Goal: Obtain resource: Obtain resource

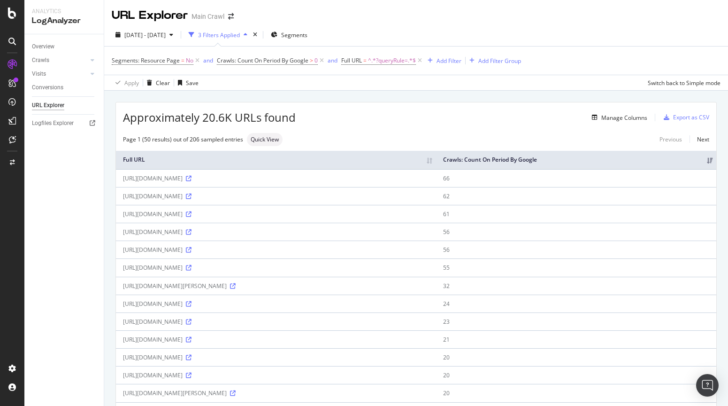
click at [445, 23] on div "[DATE] - [DATE] 3 Filters Applied Segments Segments: Resource Page = No and Cra…" at bounding box center [416, 56] width 624 height 67
click at [455, 124] on div "Approximately 20.6K URLs found Manage Columns Export as CSV" at bounding box center [416, 113] width 601 height 23
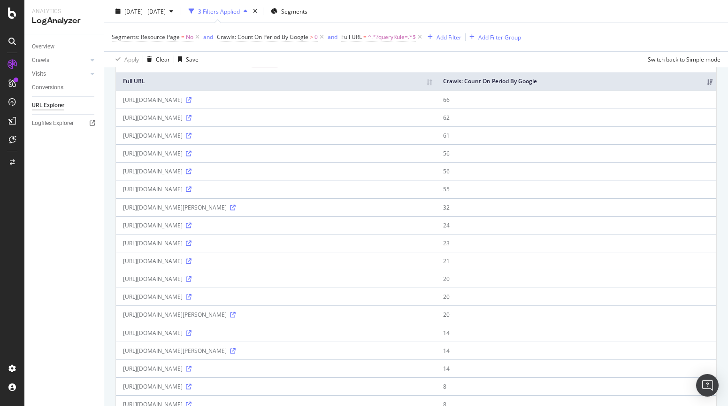
scroll to position [80, 0]
click at [420, 63] on div "Apply Clear Save Switch back to Simple mode" at bounding box center [416, 58] width 624 height 15
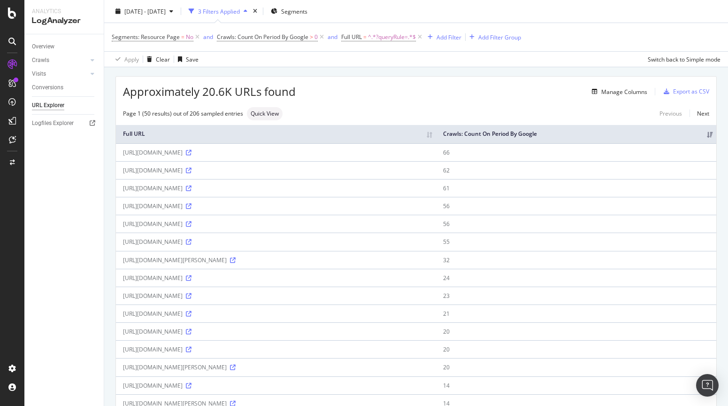
scroll to position [0, 0]
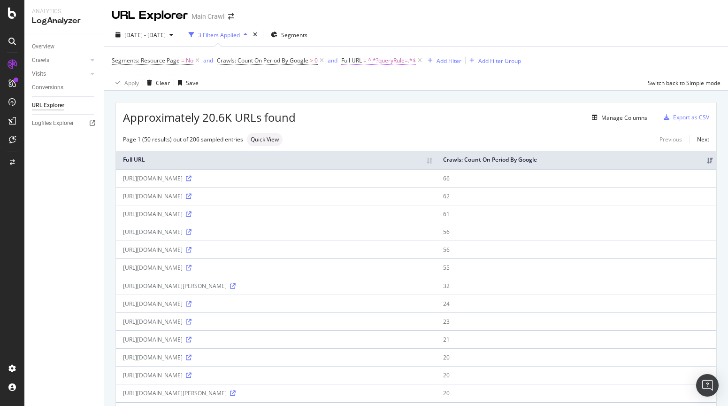
click at [385, 59] on span "^.*?queryRule=.*$" at bounding box center [392, 60] width 48 height 13
click at [373, 92] on input "?queryRule=" at bounding box center [394, 99] width 89 height 15
click at [447, 118] on div "Apply" at bounding box center [446, 120] width 15 height 8
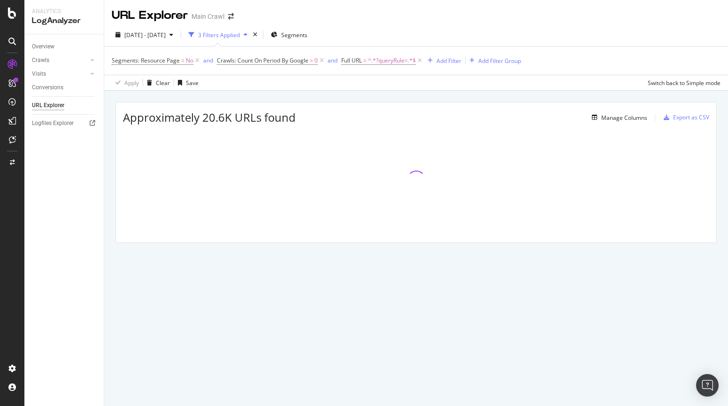
click at [343, 97] on div "Approximately 20.6K URLs found Manage Columns Export as CSV Full URL Crawls: Co…" at bounding box center [416, 183] width 624 height 185
click at [44, 101] on div "SiteCrawler" at bounding box center [51, 103] width 33 height 9
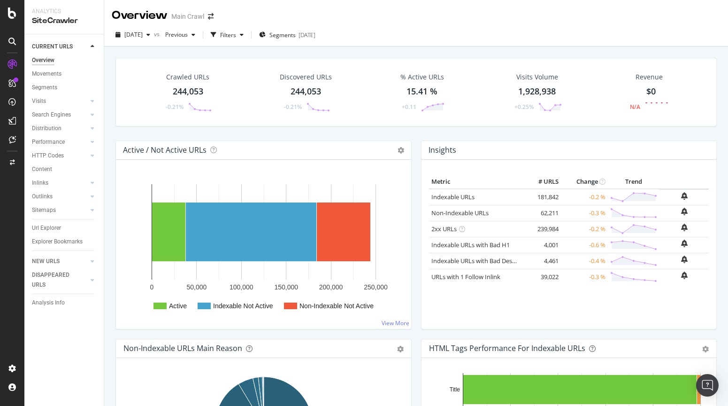
click at [169, 85] on div "Crawled URLs 244,053 -0.21%" at bounding box center [187, 92] width 67 height 49
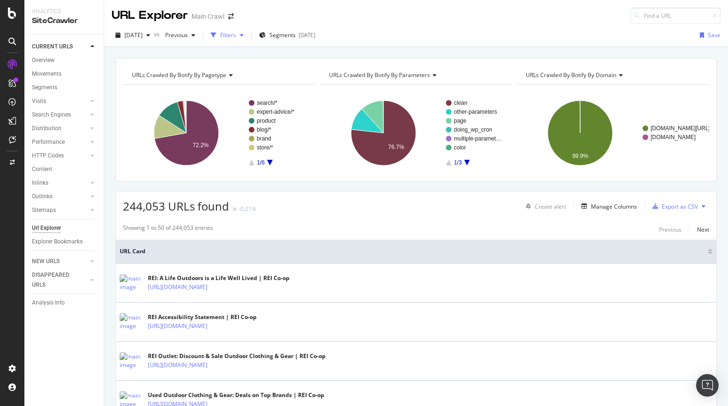
click at [216, 33] on icon "button" at bounding box center [214, 35] width 6 height 6
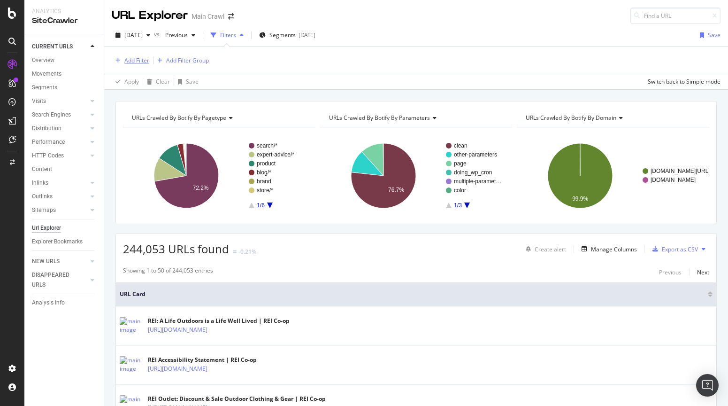
click at [125, 59] on div "Add Filter" at bounding box center [136, 60] width 25 height 8
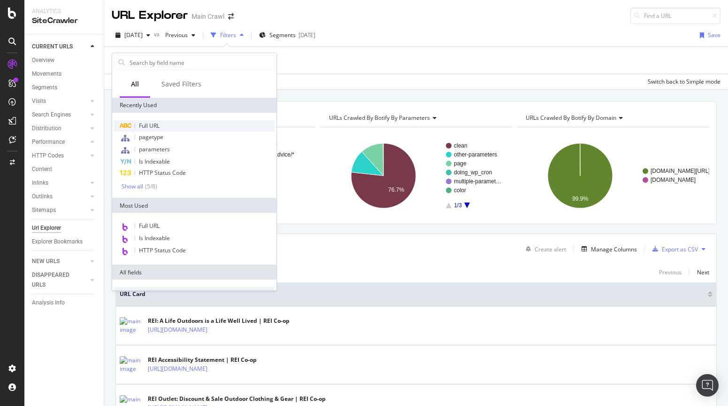
click at [154, 125] on span "Full URL" at bounding box center [149, 126] width 21 height 8
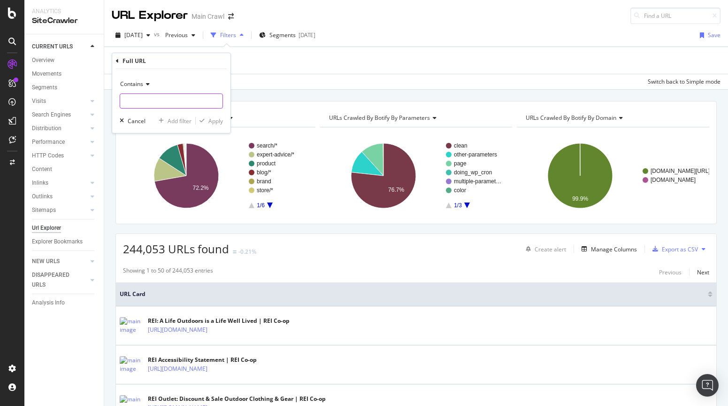
click at [170, 98] on input "text" at bounding box center [171, 100] width 102 height 15
paste input "?queryRule="
type input "?queryRule="
click at [214, 124] on div "Apply" at bounding box center [215, 121] width 15 height 8
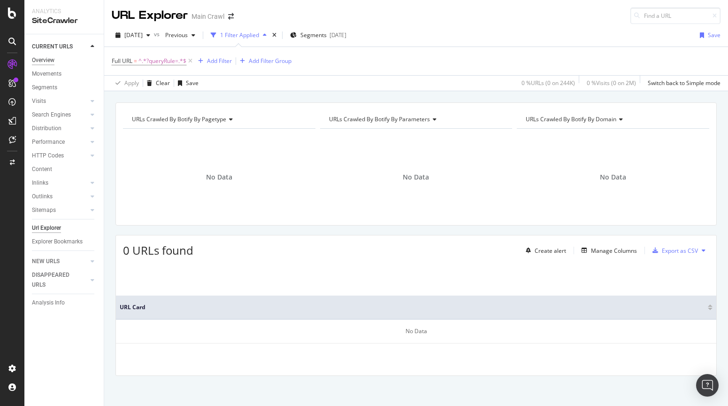
click at [54, 63] on div "Overview" at bounding box center [43, 60] width 23 height 10
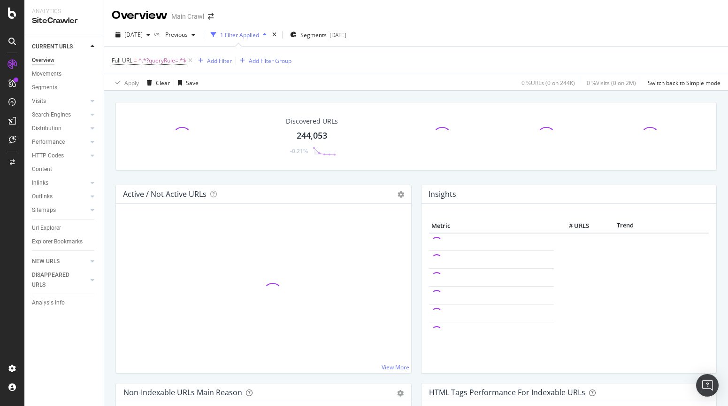
click at [486, 45] on div "2025 Oct. 6th vs Previous 1 Filter Applied Segments 2025-09-03" at bounding box center [416, 36] width 624 height 19
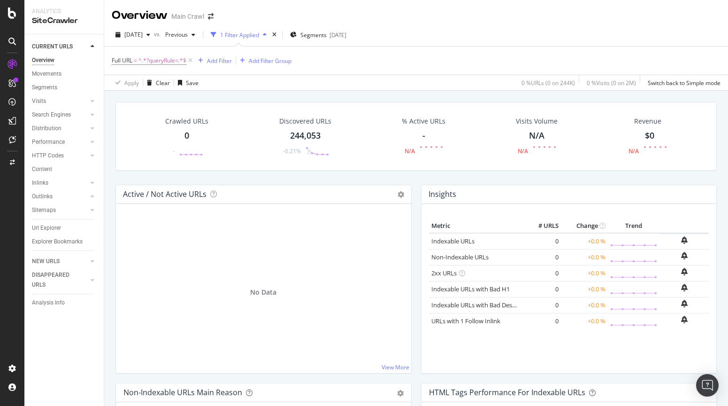
click at [526, 37] on div "2025 Oct. 6th vs Previous 1 Filter Applied Segments 2025-09-03" at bounding box center [416, 36] width 624 height 19
click at [441, 33] on div "2025 Oct. 6th vs Previous 1 Filter Applied Segments 2025-09-03" at bounding box center [416, 36] width 624 height 19
click at [54, 123] on div "LogAnalyzer" at bounding box center [53, 120] width 37 height 9
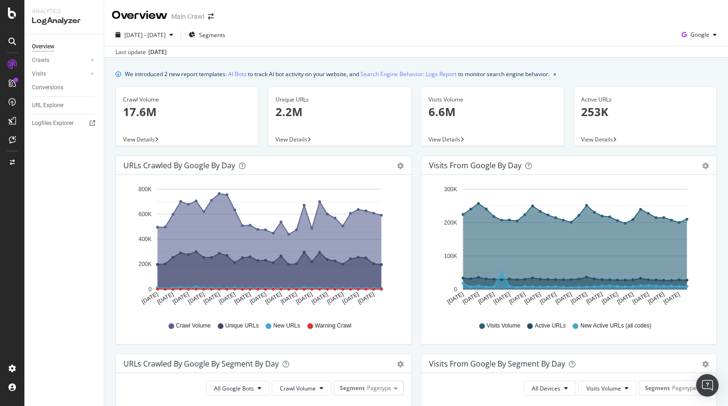
scroll to position [0, 0]
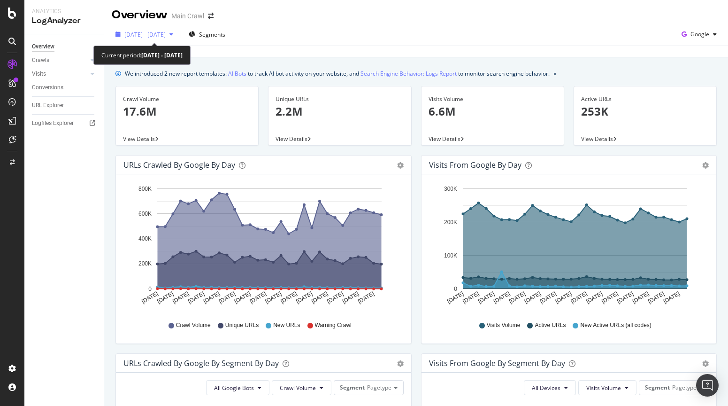
click at [158, 32] on span "2025 Sep. 6th - Oct. 5th" at bounding box center [144, 35] width 41 height 8
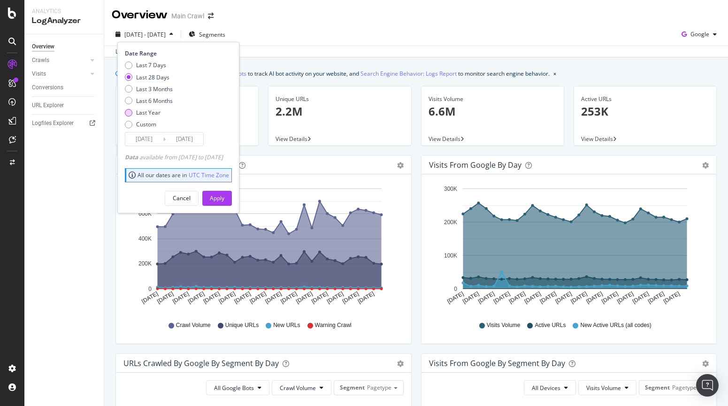
click at [152, 114] on div "Last Year" at bounding box center [148, 112] width 24 height 8
type input "2024/10/06"
click at [224, 198] on div "Apply" at bounding box center [217, 198] width 15 height 8
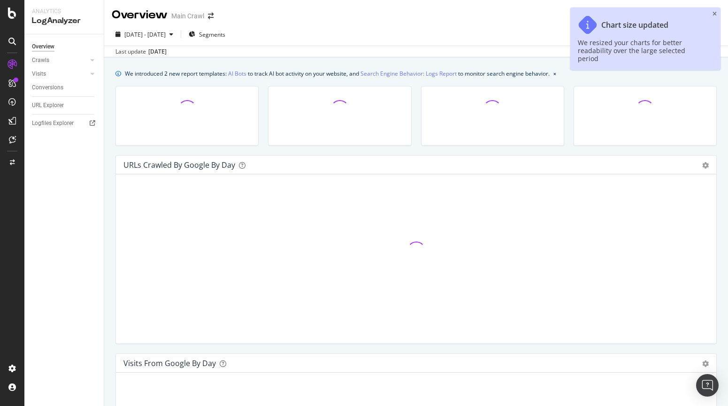
click at [429, 26] on div "2024 Oct. 6th - 2025 Oct. 5th Segments Google Last update Oct. 06, 2025" at bounding box center [416, 40] width 624 height 34
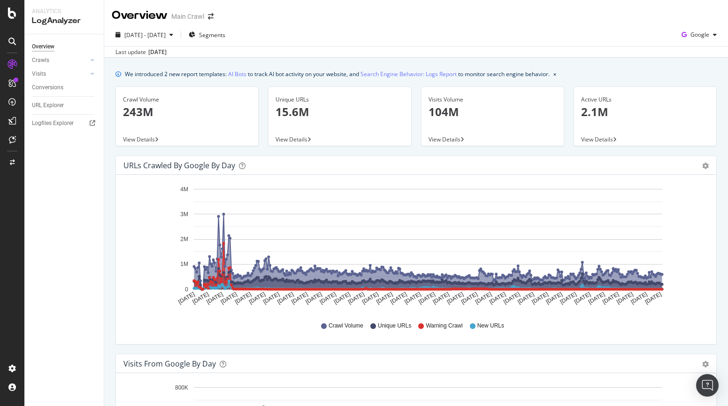
scroll to position [1, 0]
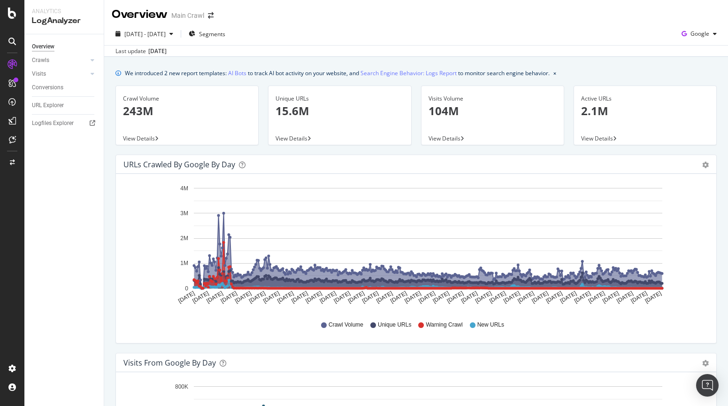
click at [324, 326] on icon at bounding box center [324, 325] width 6 height 6
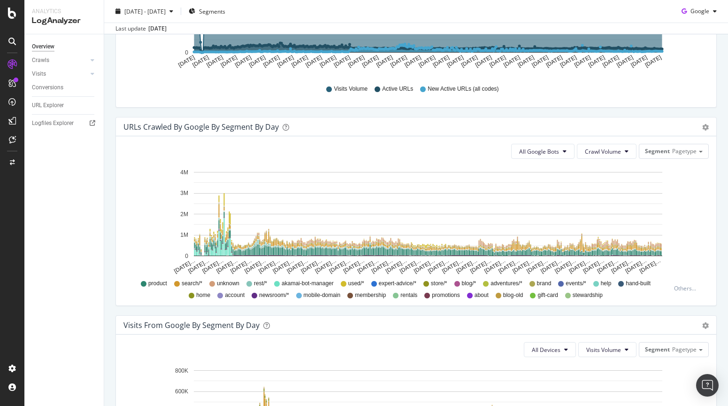
scroll to position [437, 0]
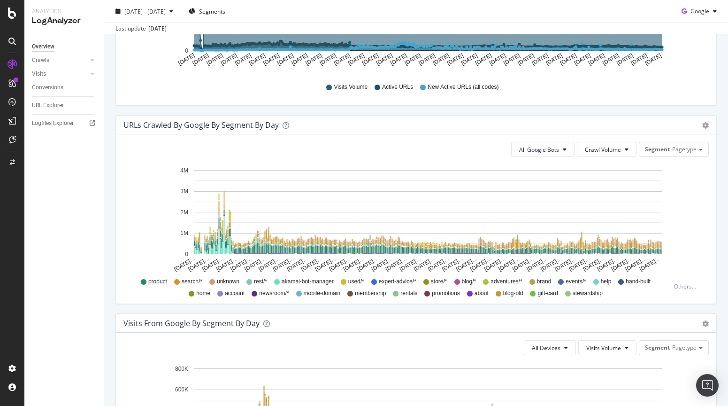
click at [142, 282] on icon at bounding box center [144, 282] width 6 height 6
click at [687, 147] on span "Pagetype" at bounding box center [684, 149] width 24 height 8
click at [682, 152] on span "Pagetype" at bounding box center [684, 149] width 24 height 8
click at [691, 191] on icon "Oct 06… Oct 17… Oct 28… Nov 08… Nov 19… Nov 30… Dec 11… Dec 22… Jan 02… Jan 13……" at bounding box center [416, 218] width 586 height 109
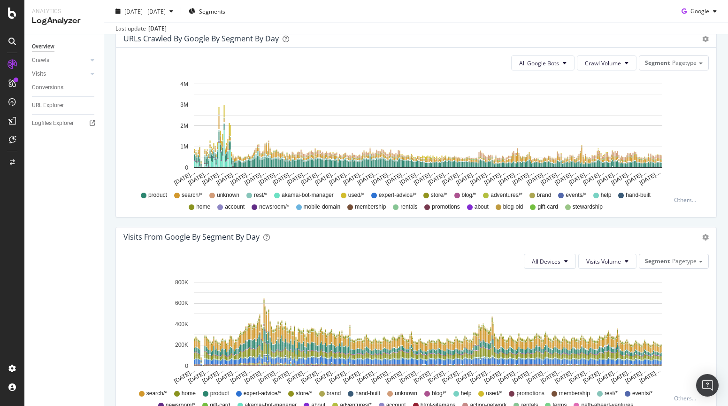
scroll to position [563, 0]
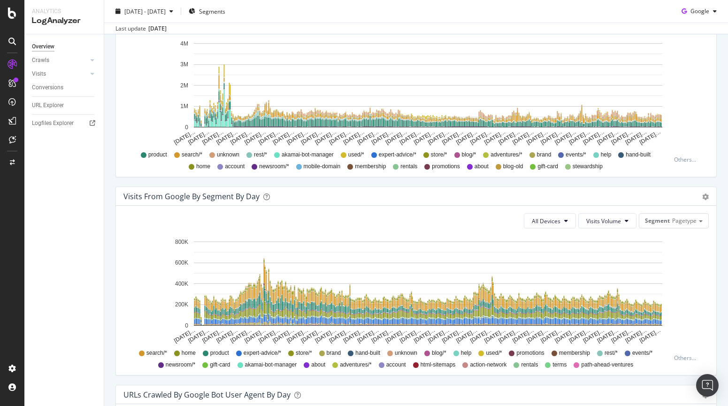
click at [179, 152] on icon at bounding box center [177, 155] width 6 height 6
drag, startPoint x: 198, startPoint y: 163, endPoint x: 201, endPoint y: 169, distance: 6.1
click at [198, 164] on span "home" at bounding box center [203, 166] width 14 height 8
click at [201, 169] on span "home" at bounding box center [203, 166] width 14 height 8
click at [193, 169] on icon at bounding box center [192, 167] width 6 height 6
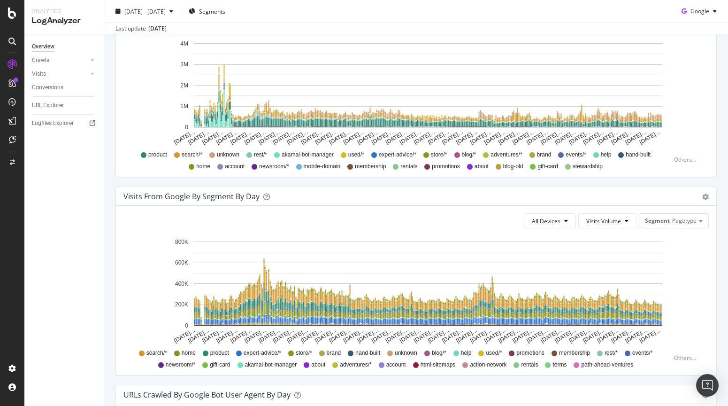
click at [173, 178] on div "URLs Crawled by Google By Segment By Day Timeline (by Value) Table All Google B…" at bounding box center [416, 87] width 611 height 198
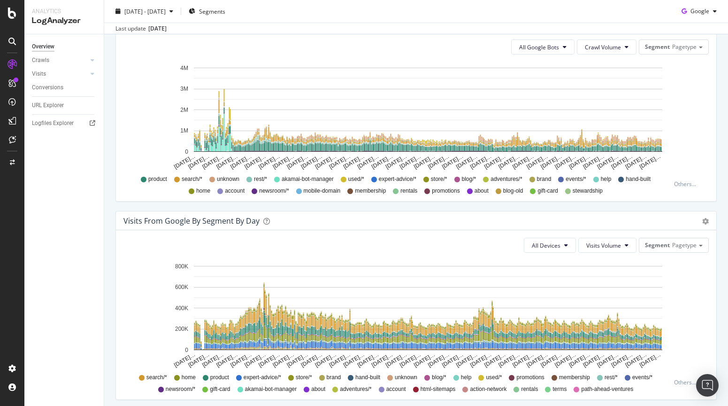
scroll to position [506, 0]
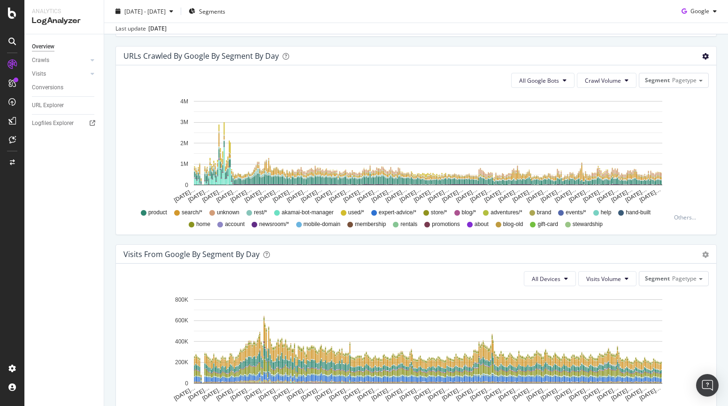
click at [704, 57] on icon "gear" at bounding box center [705, 56] width 7 height 7
click at [685, 92] on span "Table" at bounding box center [678, 92] width 75 height 13
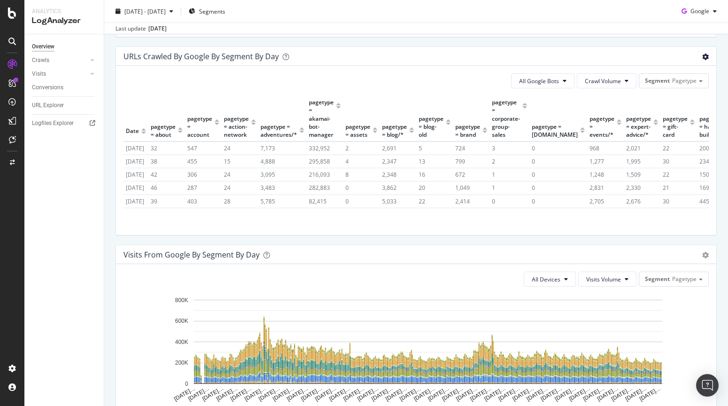
click at [706, 55] on icon "gear" at bounding box center [705, 57] width 7 height 7
click at [678, 75] on span "Timeline (by Value)" at bounding box center [678, 75] width 75 height 13
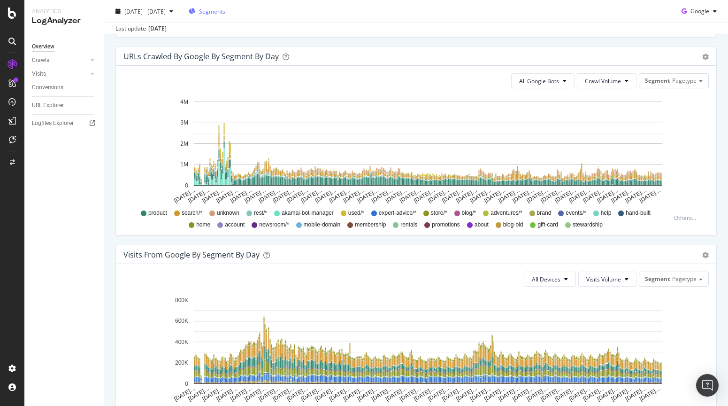
click at [225, 9] on span "Segments" at bounding box center [212, 11] width 26 height 8
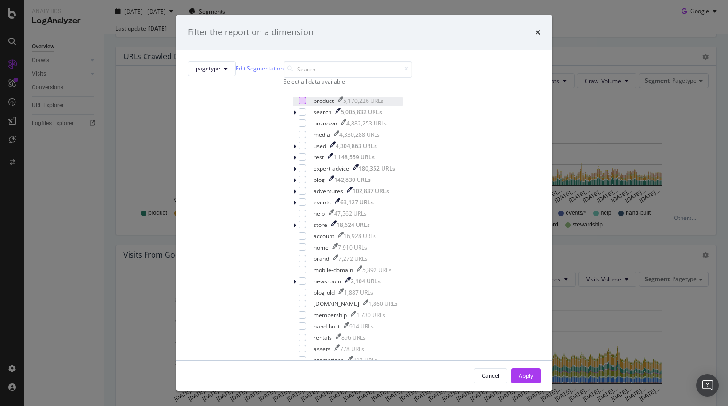
click at [299, 104] on div "modal" at bounding box center [303, 101] width 8 height 8
click at [519, 371] on div "Apply" at bounding box center [526, 375] width 15 height 8
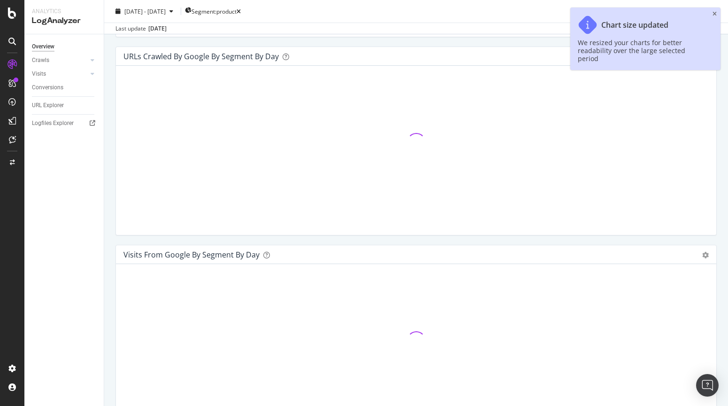
click at [112, 235] on div "URLs Crawled by Google By Segment By Day Timeline (by Value) Table Hold CMD (⌘)…" at bounding box center [416, 145] width 611 height 198
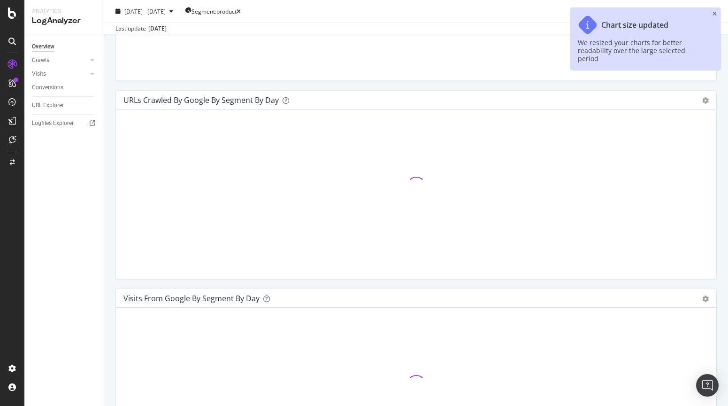
scroll to position [461, 0]
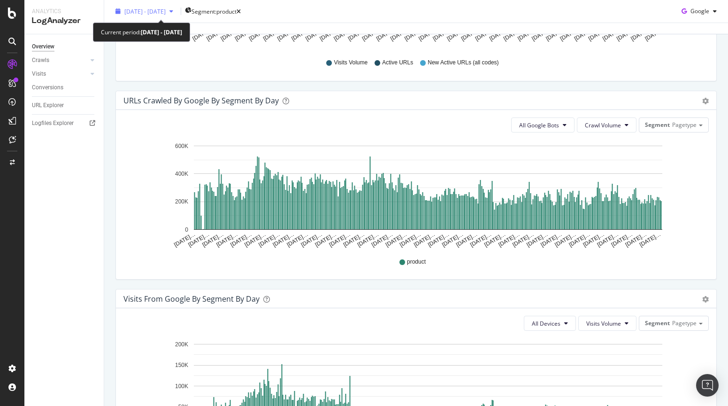
click at [166, 11] on span "2024 Oct. 6th - 2025 Oct. 5th" at bounding box center [144, 11] width 41 height 8
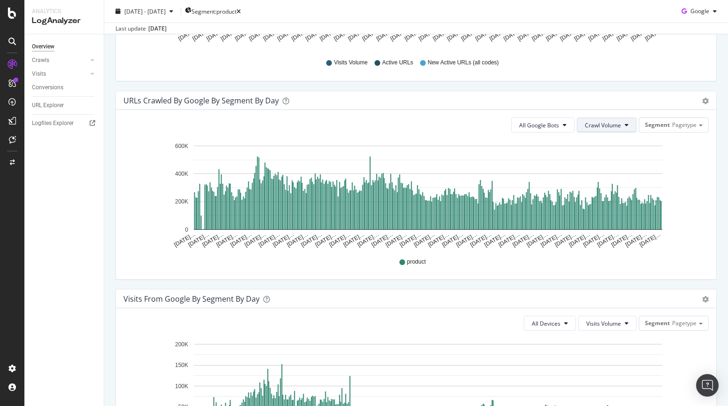
click at [598, 118] on button "Crawl Volume" at bounding box center [607, 124] width 60 height 15
click at [615, 161] on span "Unique URLs" at bounding box center [604, 161] width 37 height 8
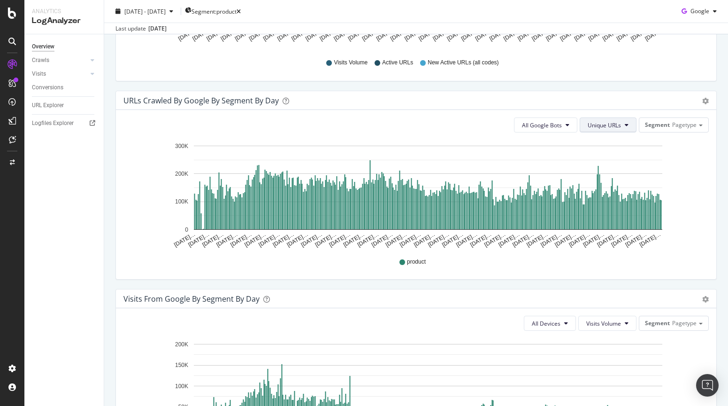
click at [602, 124] on span "Unique URLs" at bounding box center [604, 125] width 33 height 8
click at [604, 144] on span "Crawl Volume" at bounding box center [606, 143] width 36 height 8
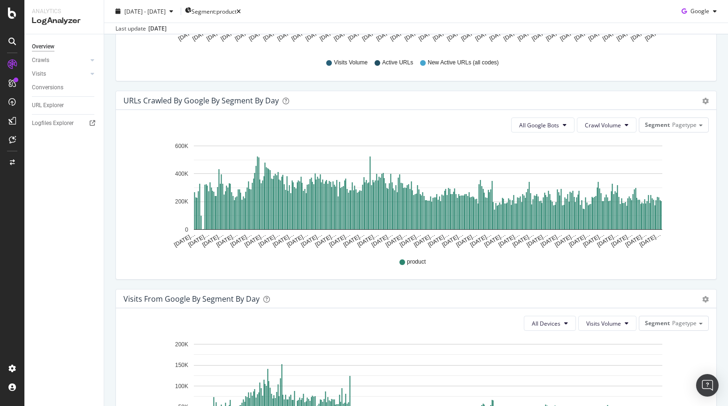
click at [112, 274] on div "URLs Crawled by Google By Segment By Day Timeline (by Value) Table All Google B…" at bounding box center [416, 190] width 611 height 198
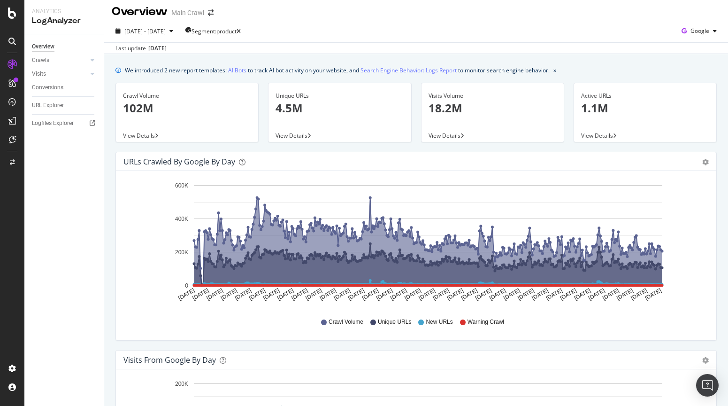
scroll to position [0, 0]
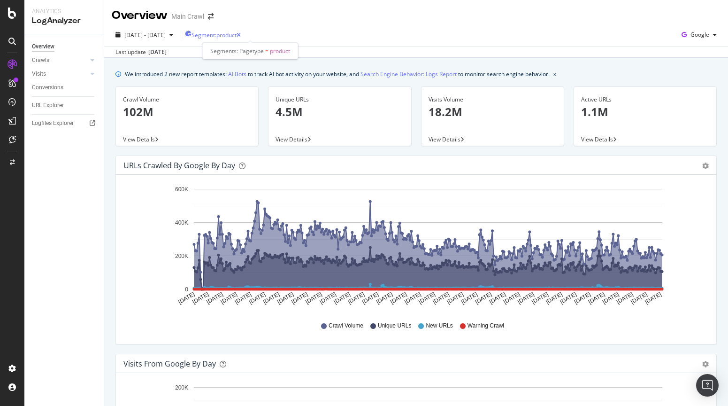
click at [237, 37] on span "Segment: product" at bounding box center [214, 35] width 45 height 8
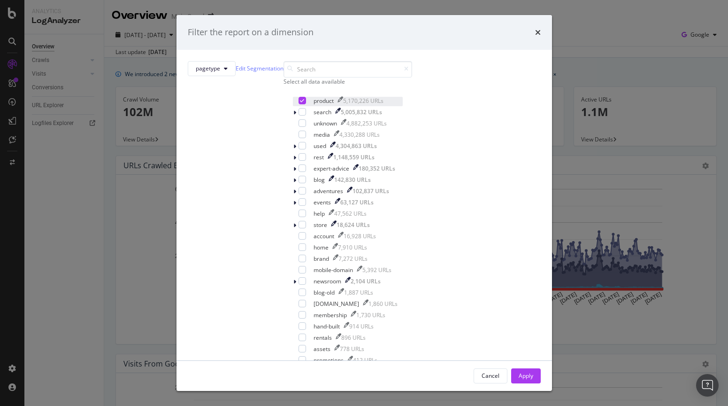
click at [300, 103] on icon "modal" at bounding box center [302, 100] width 4 height 5
click at [299, 262] on div "modal" at bounding box center [303, 258] width 8 height 8
click at [519, 369] on div "Apply" at bounding box center [526, 376] width 15 height 14
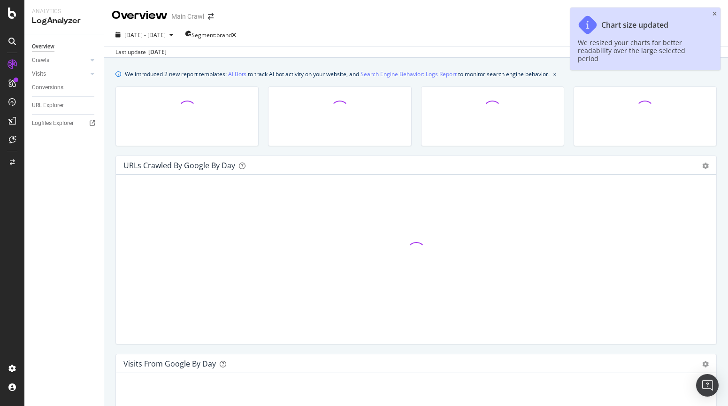
click at [112, 276] on div "URLs Crawled by Google by day Area Table Hold CMD (⌘) while clicking to filter …" at bounding box center [416, 254] width 611 height 198
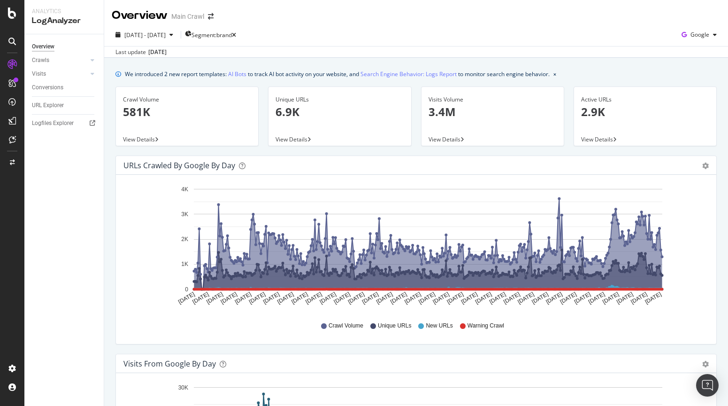
click at [326, 325] on icon at bounding box center [324, 326] width 6 height 6
click at [232, 38] on span "Segment: brand" at bounding box center [212, 35] width 40 height 8
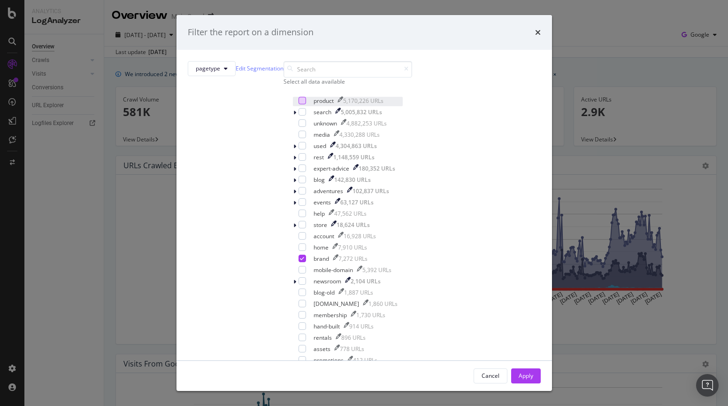
click at [299, 104] on div "modal" at bounding box center [303, 101] width 8 height 8
click at [300, 261] on icon "modal" at bounding box center [302, 258] width 4 height 5
click at [511, 368] on button "Apply" at bounding box center [526, 375] width 30 height 15
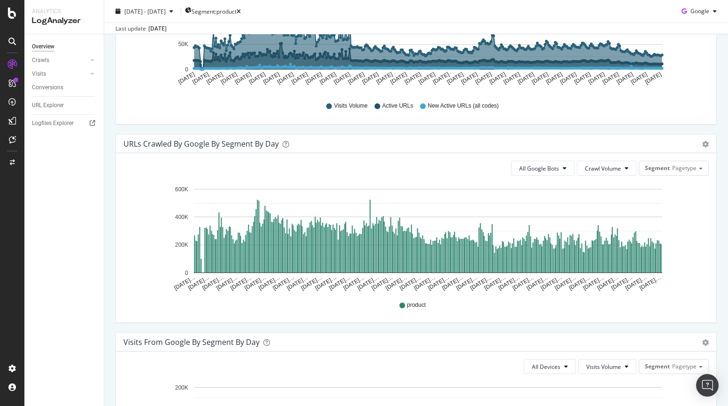
scroll to position [418, 0]
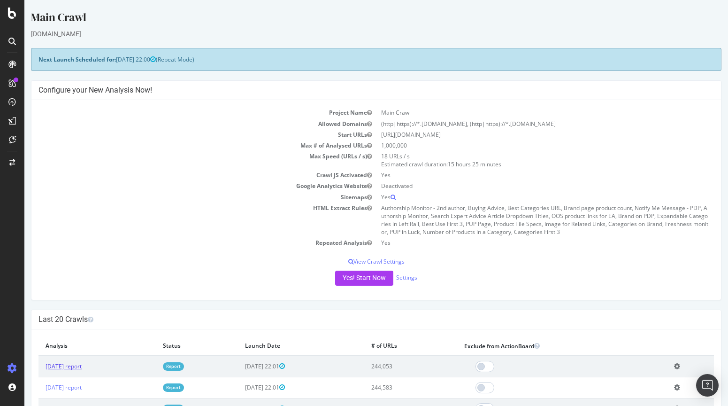
click at [82, 365] on link "[DATE] report" at bounding box center [64, 366] width 36 height 8
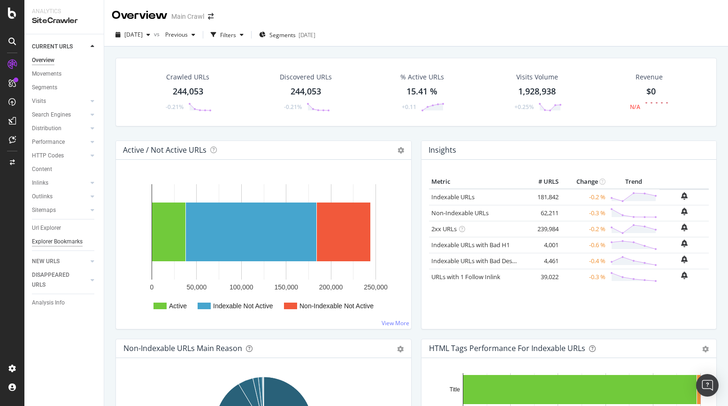
click at [44, 237] on div "Explorer Bookmarks" at bounding box center [57, 242] width 51 height 10
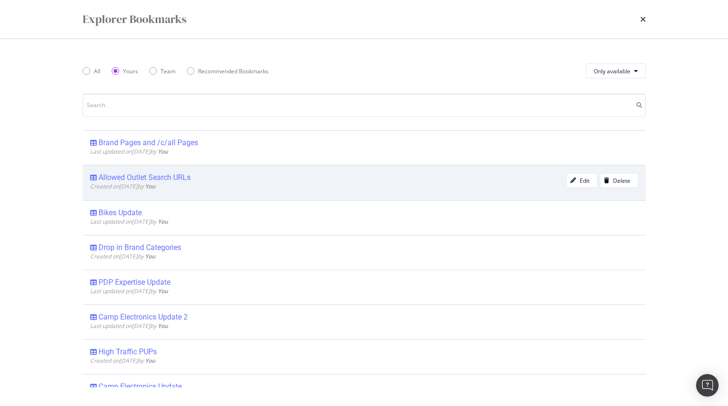
click at [152, 177] on div "Allowed Outlet Search URLs" at bounding box center [145, 177] width 92 height 9
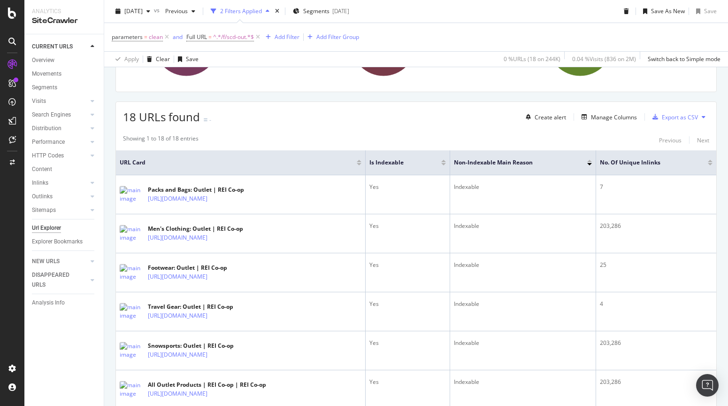
scroll to position [167, 0]
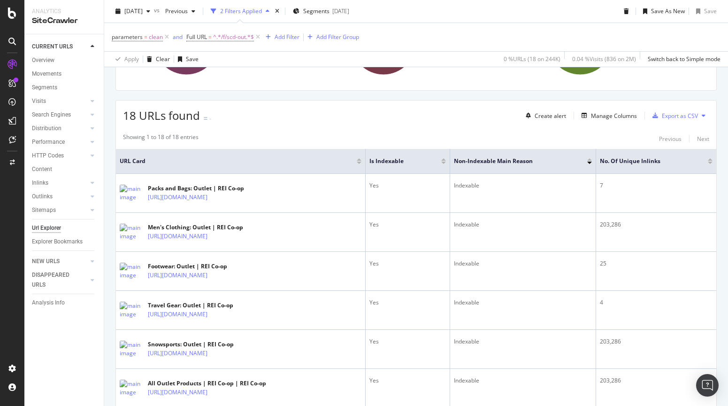
click at [362, 162] on div at bounding box center [359, 163] width 5 height 2
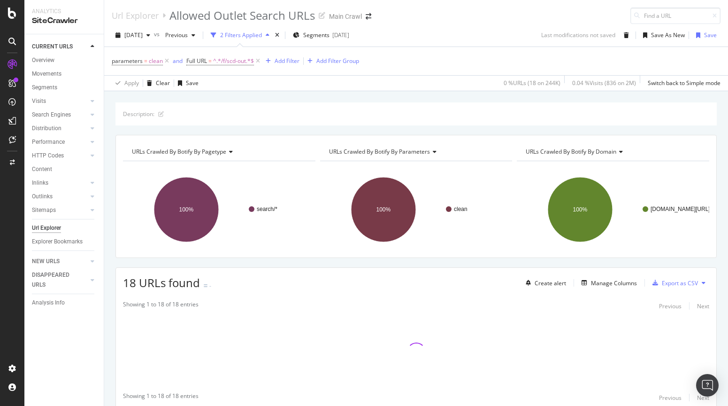
click at [111, 196] on div "Description: URLs Crawled By Botify By pagetype Chart (by Value) Table Expand E…" at bounding box center [416, 271] width 624 height 339
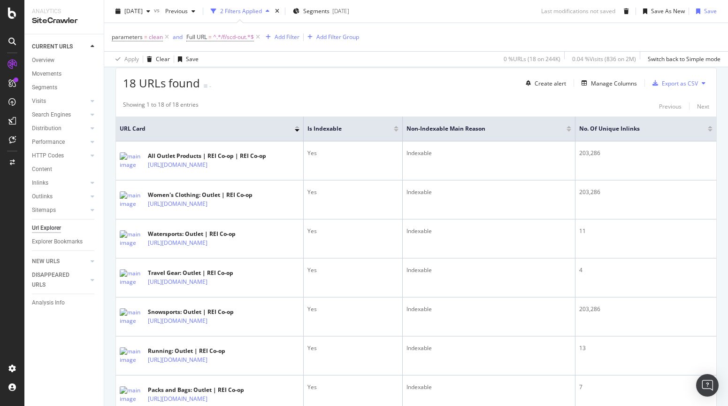
scroll to position [193, 0]
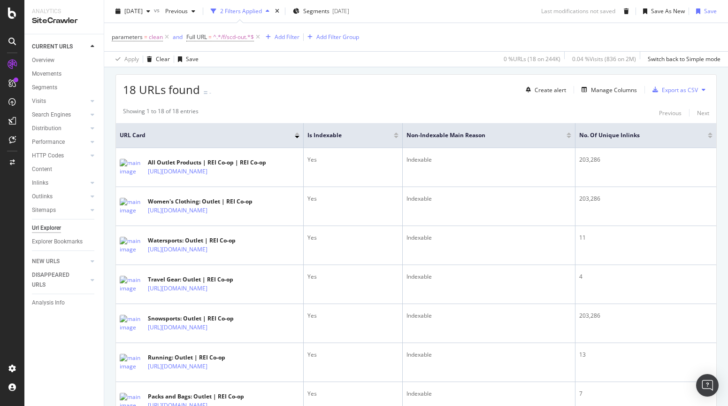
click at [297, 133] on div at bounding box center [297, 133] width 5 height 2
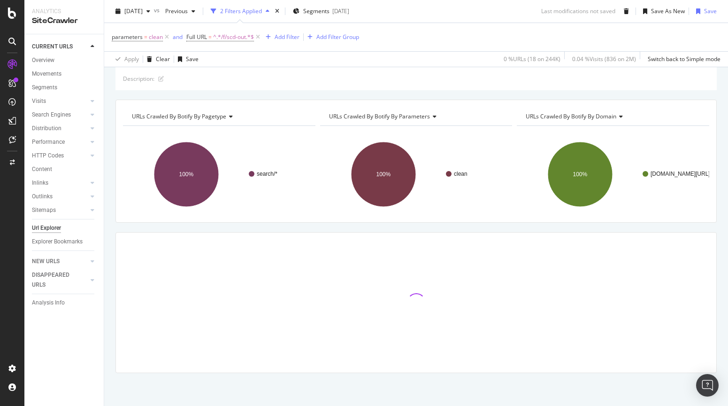
scroll to position [35, 0]
click at [110, 96] on div "Description: URLs Crawled By Botify By pagetype Chart (by Value) Table Expand E…" at bounding box center [416, 236] width 624 height 339
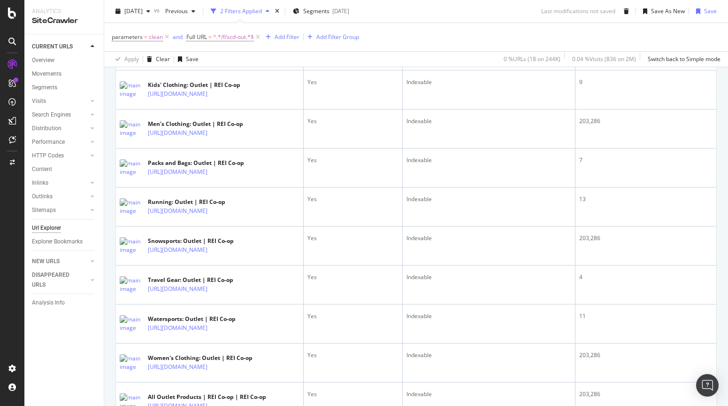
scroll to position [624, 0]
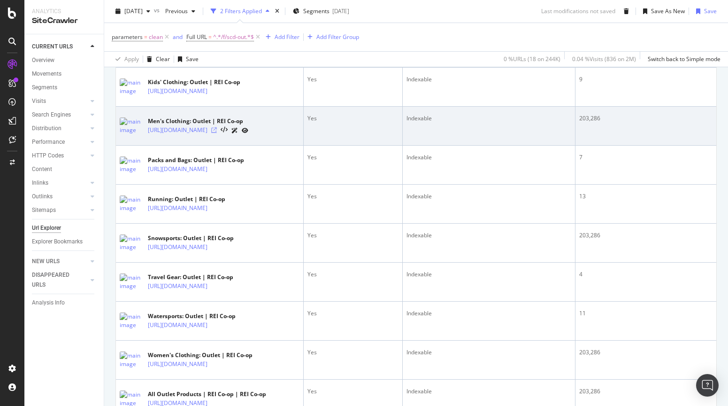
click at [217, 133] on icon at bounding box center [214, 130] width 6 height 6
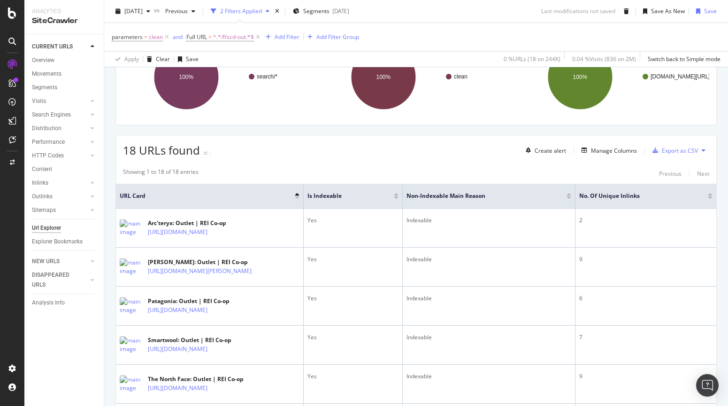
scroll to position [52, 0]
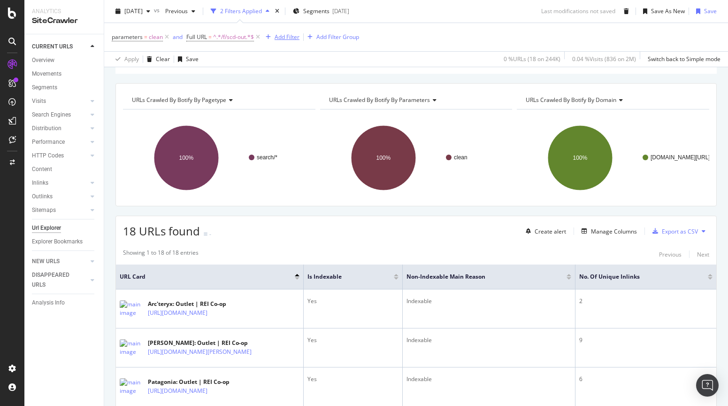
click at [278, 36] on div "Add Filter" at bounding box center [287, 37] width 25 height 8
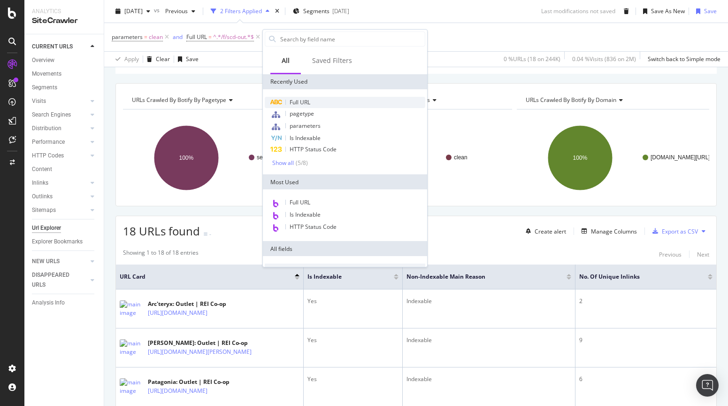
click at [310, 101] on span "Full URL" at bounding box center [300, 102] width 21 height 8
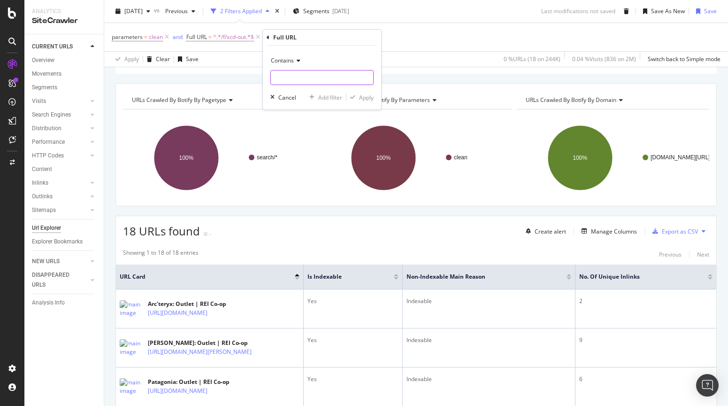
click at [284, 73] on input "text" at bounding box center [322, 77] width 102 height 15
type input "/c/"
click at [370, 99] on div "Apply" at bounding box center [366, 97] width 15 height 8
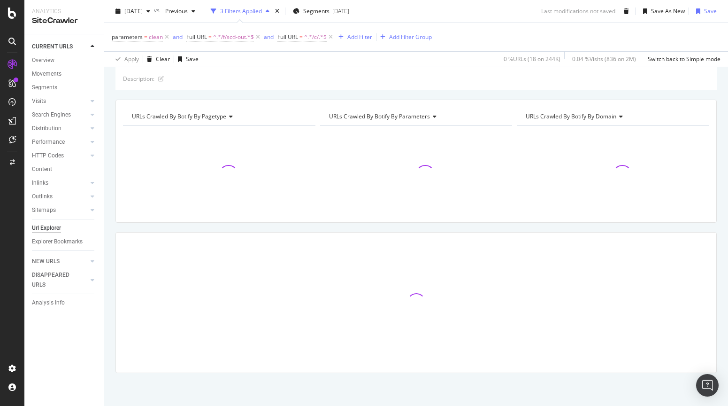
scroll to position [35, 0]
click at [450, 58] on div "Apply Clear Save 0 % URLs ( 18 on 244K ) 0.04 % Visits ( 836 on 2M ) Switch bac…" at bounding box center [416, 58] width 624 height 15
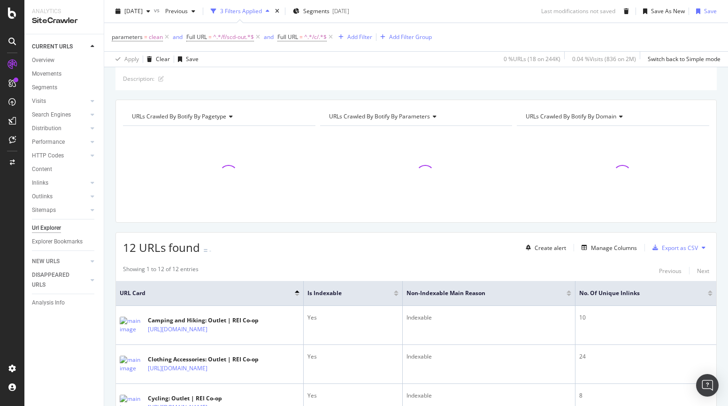
scroll to position [52, 0]
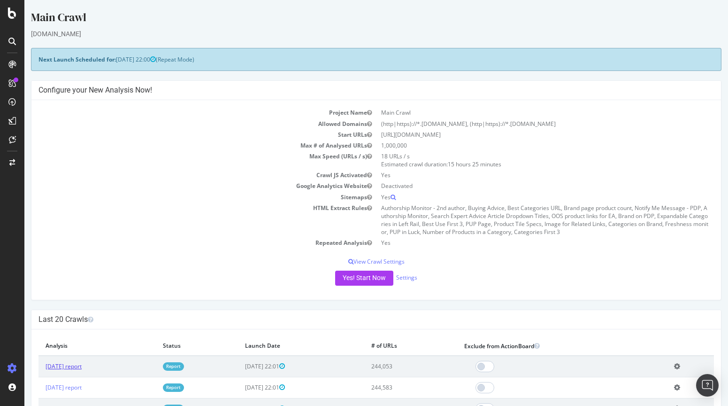
click at [81, 364] on link "[DATE] report" at bounding box center [64, 366] width 36 height 8
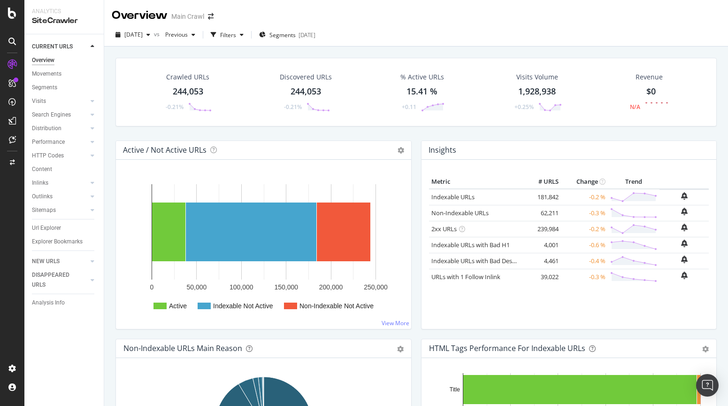
click at [181, 84] on div "Crawled URLs 244,053 -0.21%" at bounding box center [187, 92] width 67 height 49
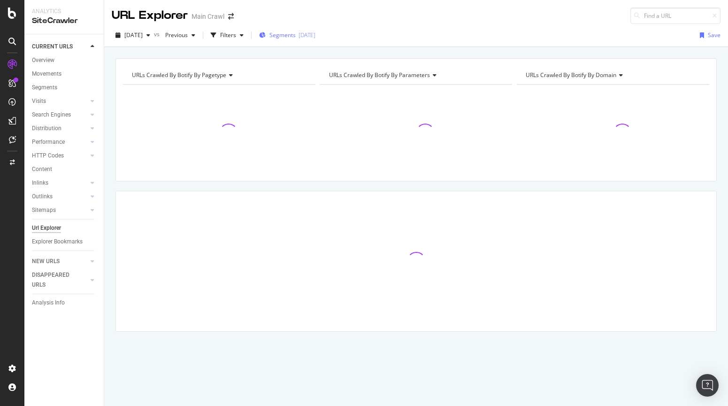
click at [296, 35] on span "Segments" at bounding box center [283, 35] width 26 height 8
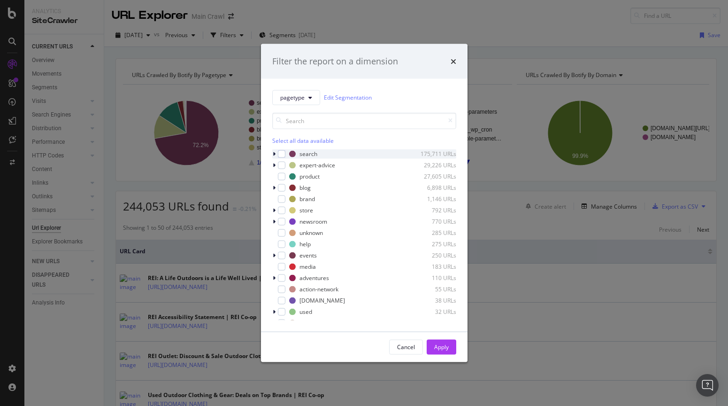
click at [275, 154] on icon "modal" at bounding box center [274, 154] width 3 height 6
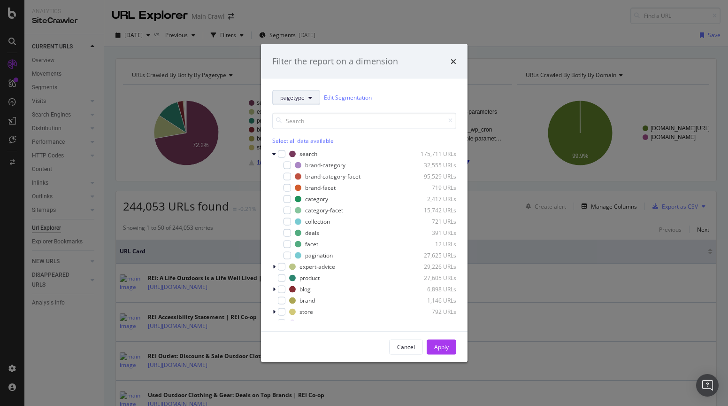
click at [292, 104] on button "pagetype" at bounding box center [296, 97] width 48 height 15
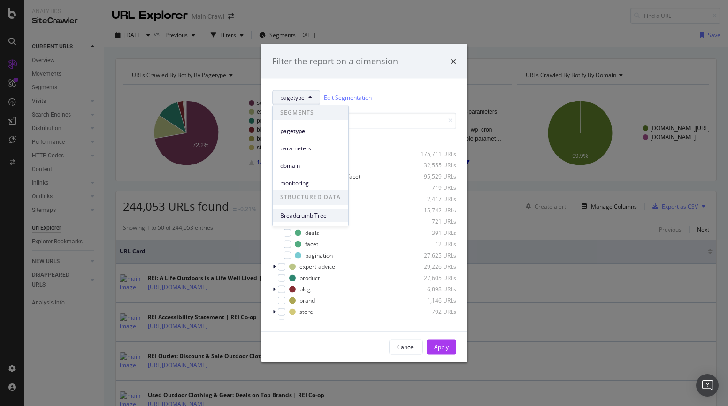
click at [303, 216] on span "Breadcrumb Tree" at bounding box center [310, 215] width 61 height 8
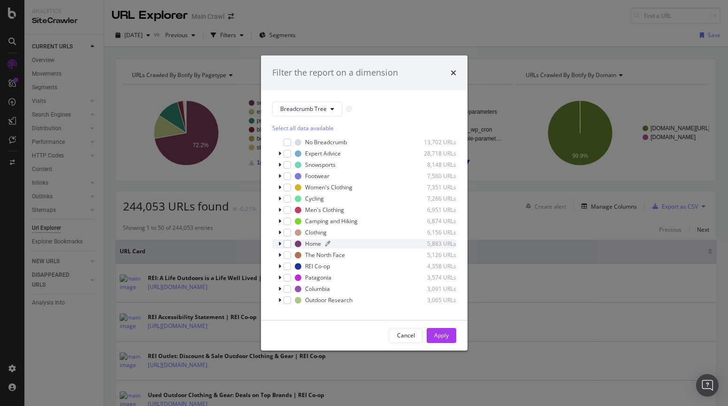
scroll to position [8, 0]
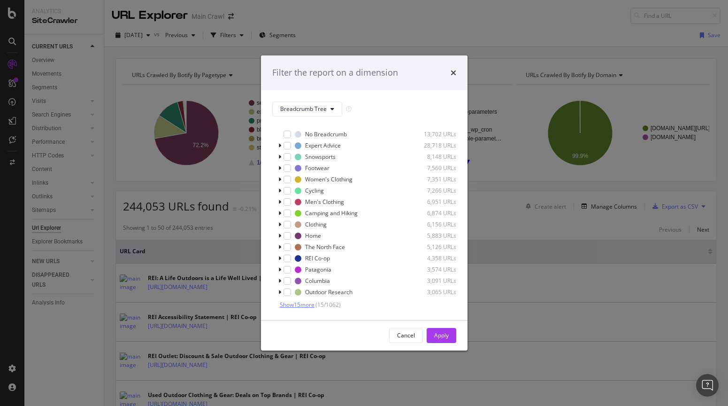
click at [310, 304] on span "Show 15 more" at bounding box center [297, 305] width 35 height 8
click at [280, 214] on icon "modal" at bounding box center [279, 213] width 3 height 6
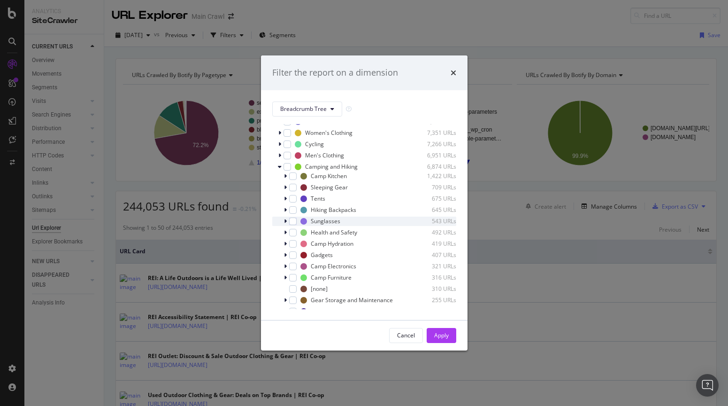
scroll to position [55, 0]
click at [287, 265] on div "modal" at bounding box center [287, 265] width 6 height 9
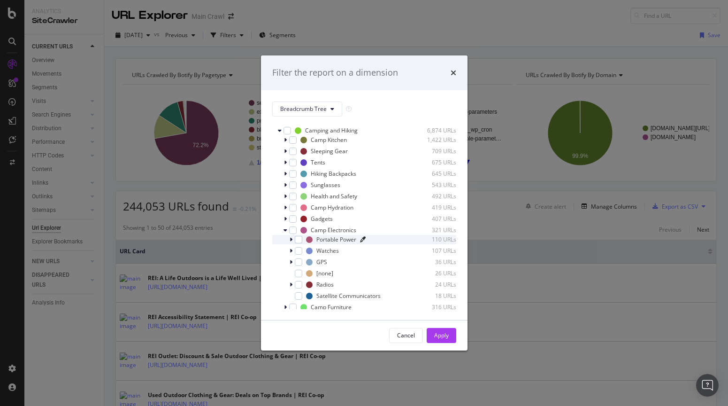
scroll to position [130, 0]
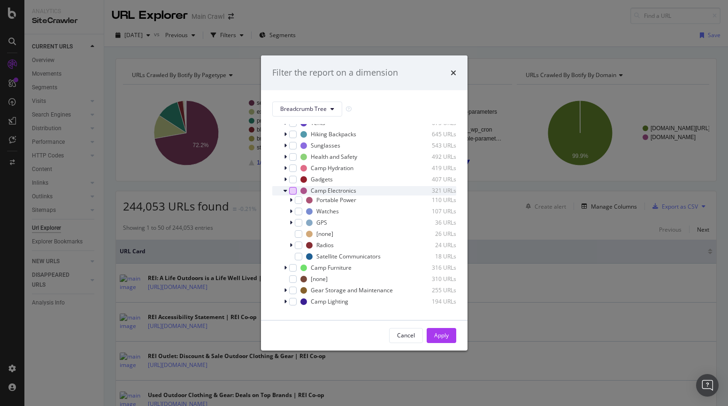
click at [293, 193] on div "modal" at bounding box center [293, 191] width 8 height 8
click at [447, 337] on div "Apply" at bounding box center [441, 335] width 15 height 8
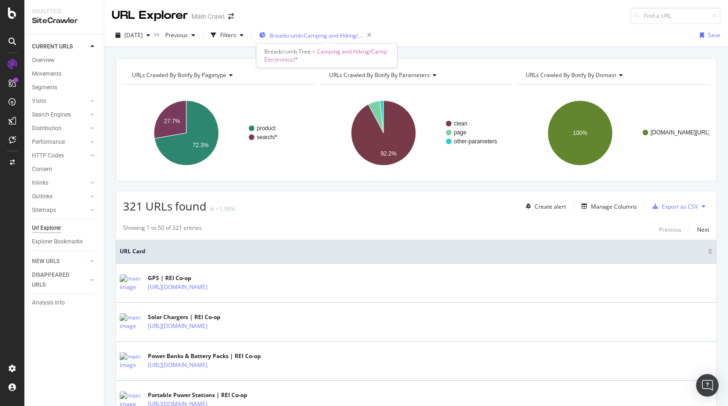
click at [342, 39] on span "Breadcrumb: Camping and Hiking/Camp Electronics/*" at bounding box center [317, 35] width 94 height 8
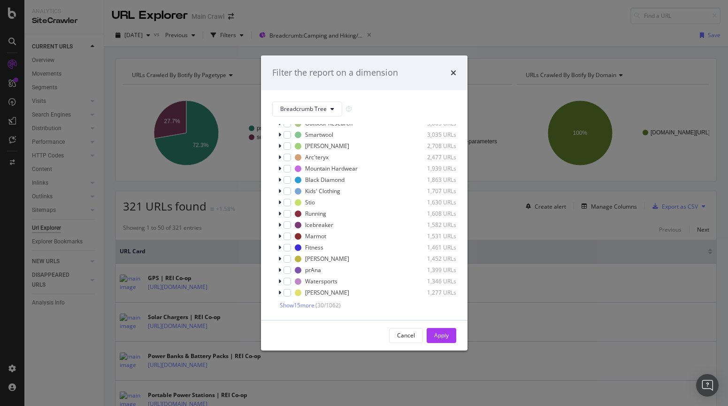
scroll to position [177, 0]
click at [293, 306] on span "Show 15 more" at bounding box center [297, 305] width 35 height 8
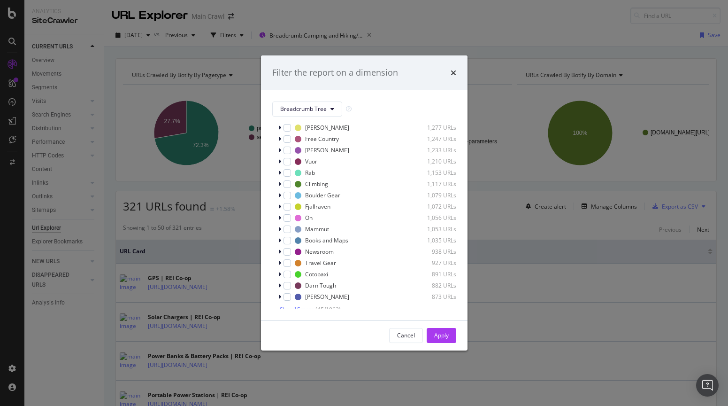
scroll to position [346, 0]
click at [297, 304] on span "Show 15 more" at bounding box center [297, 305] width 35 height 8
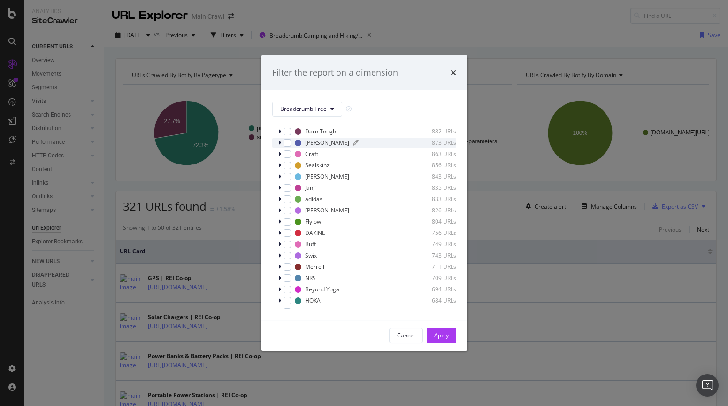
scroll to position [515, 0]
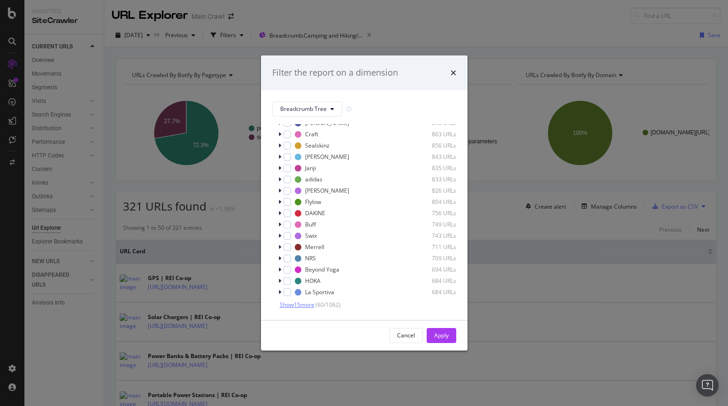
click at [297, 303] on span "Show 15 more" at bounding box center [297, 305] width 35 height 8
click at [399, 339] on div "Cancel" at bounding box center [406, 335] width 18 height 13
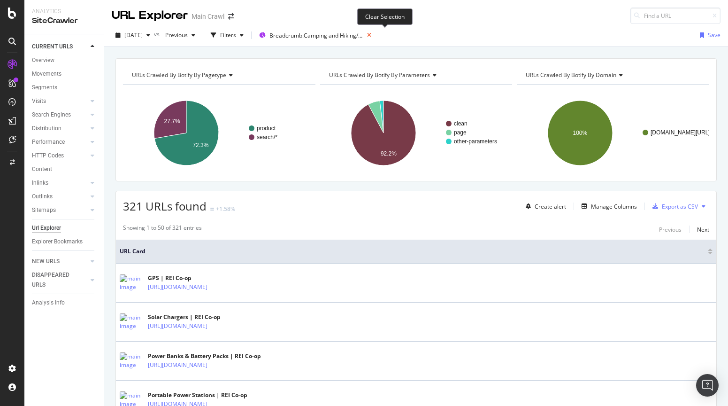
click at [375, 34] on icon at bounding box center [369, 35] width 12 height 13
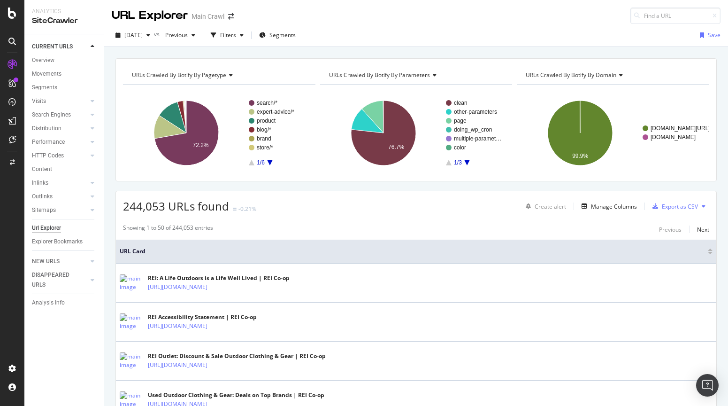
scroll to position [0, 0]
click at [236, 33] on div "Filters" at bounding box center [228, 35] width 16 height 8
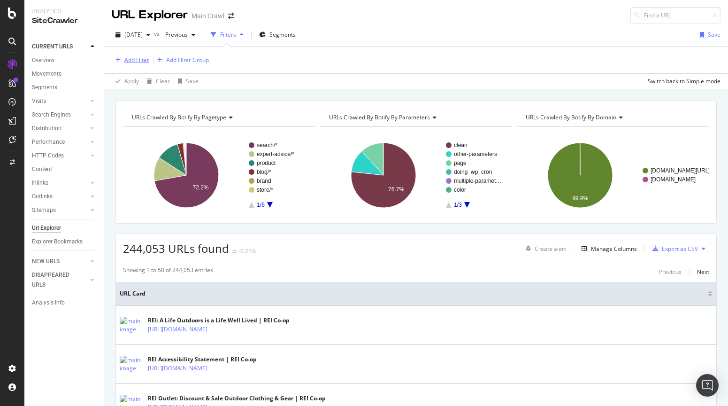
click at [136, 58] on div "Add Filter" at bounding box center [136, 60] width 25 height 8
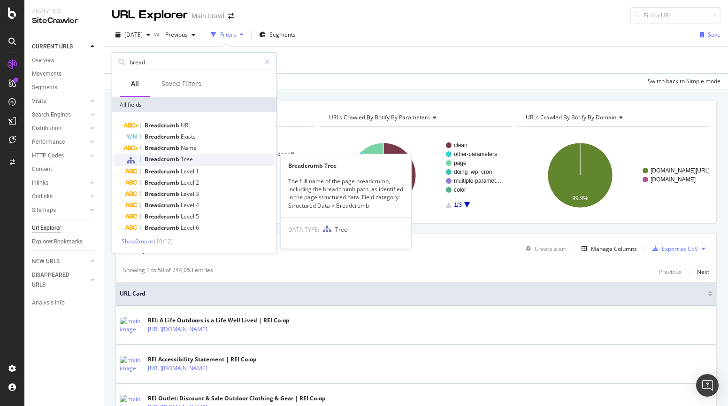
type input "bread"
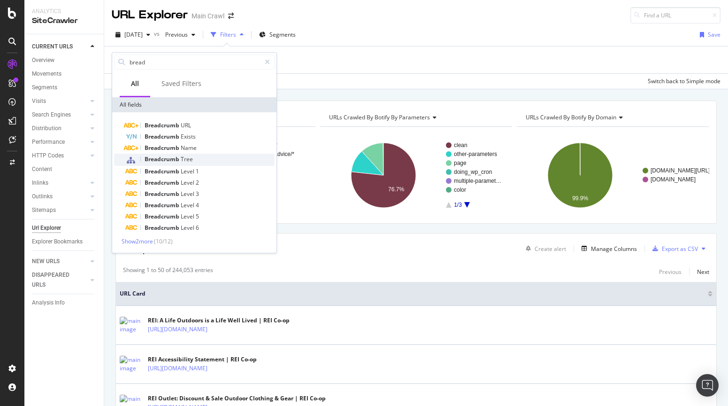
click at [196, 159] on div "Breadcrumb Tree" at bounding box center [199, 160] width 149 height 12
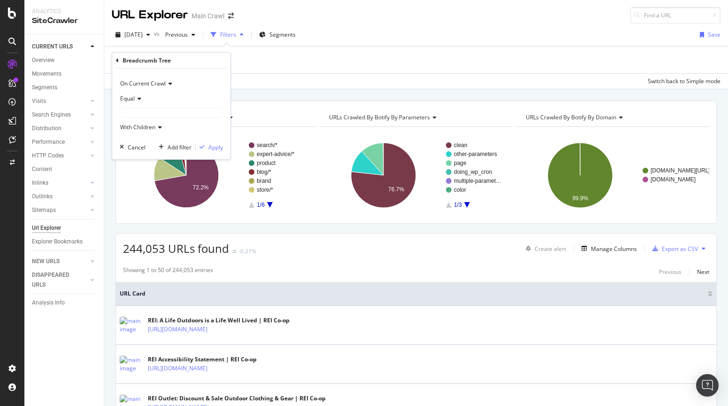
click at [129, 99] on span "Equal" at bounding box center [127, 98] width 15 height 8
click at [223, 91] on div "On Current Crawl Equal With Children Cancel Add filter Apply" at bounding box center [171, 114] width 118 height 91
click at [132, 100] on span "Equal" at bounding box center [127, 98] width 15 height 8
drag, startPoint x: 216, startPoint y: 96, endPoint x: 172, endPoint y: 75, distance: 48.1
click at [215, 96] on div "Equal" at bounding box center [171, 98] width 103 height 15
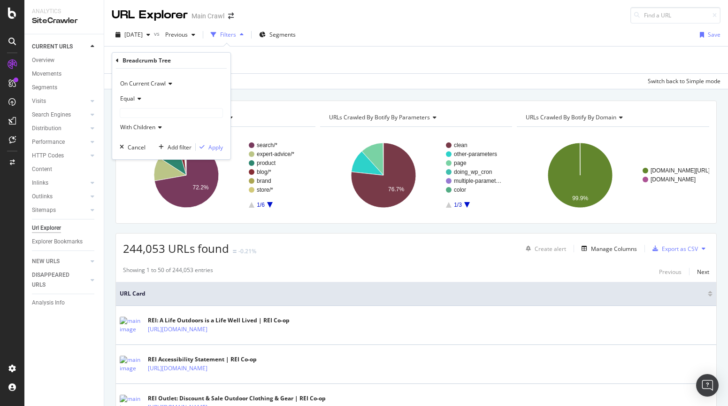
click at [118, 60] on icon at bounding box center [117, 61] width 3 height 6
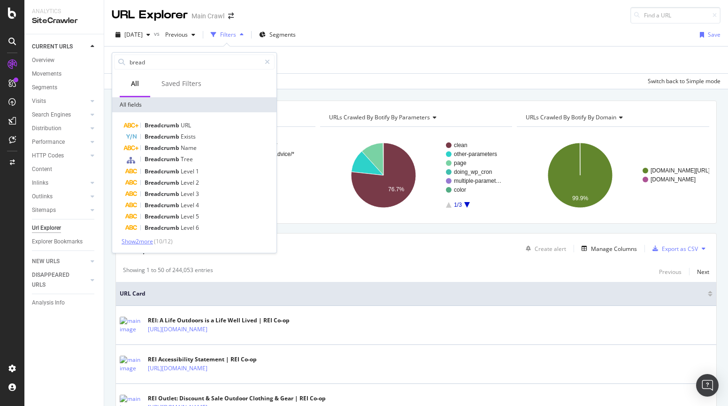
click at [140, 241] on span "Show 2 more" at bounding box center [137, 241] width 31 height 8
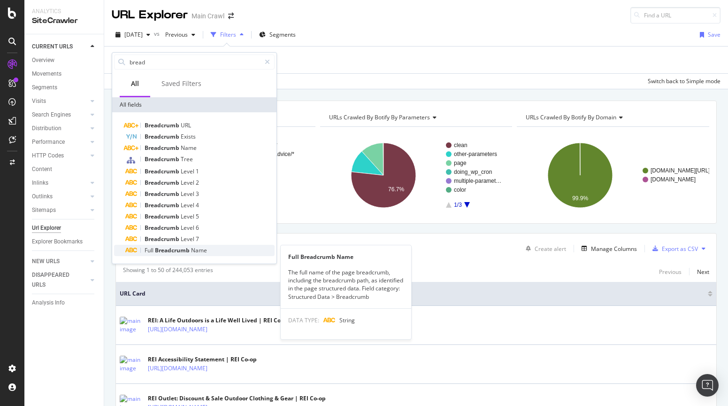
click at [212, 250] on div "Full Breadcrumb Name" at bounding box center [199, 250] width 149 height 11
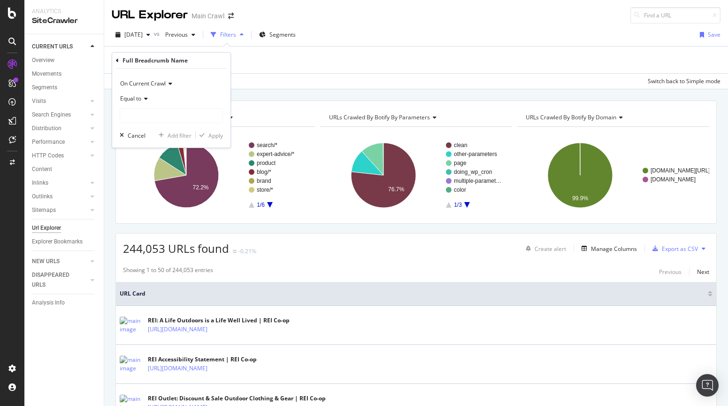
click at [127, 99] on span "Equal to" at bounding box center [130, 98] width 21 height 8
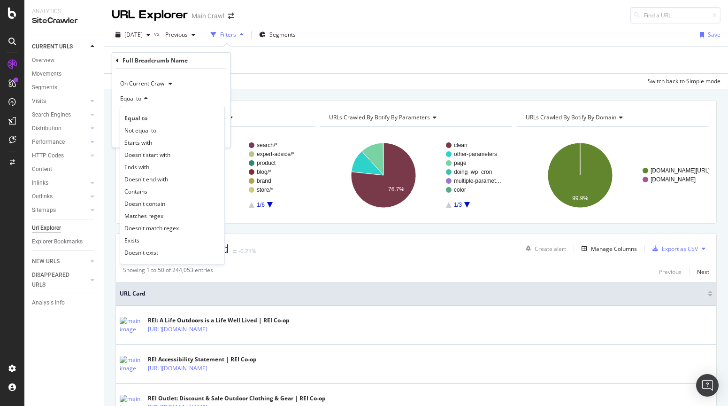
click at [146, 192] on span "Contains" at bounding box center [135, 191] width 23 height 8
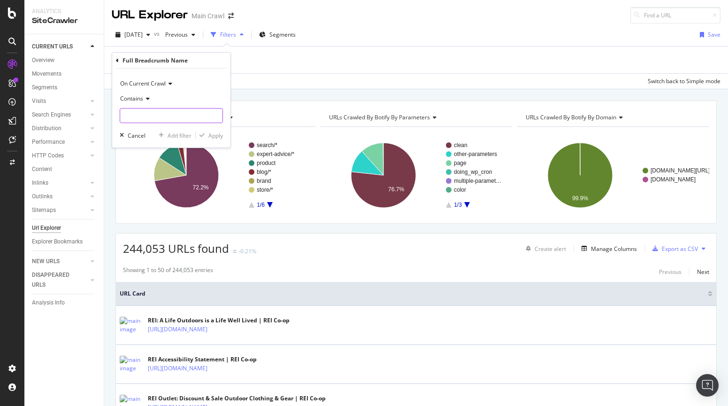
click at [154, 119] on input "text" at bounding box center [171, 115] width 102 height 15
type input "electronics"
click at [211, 135] on div "Apply" at bounding box center [215, 135] width 15 height 8
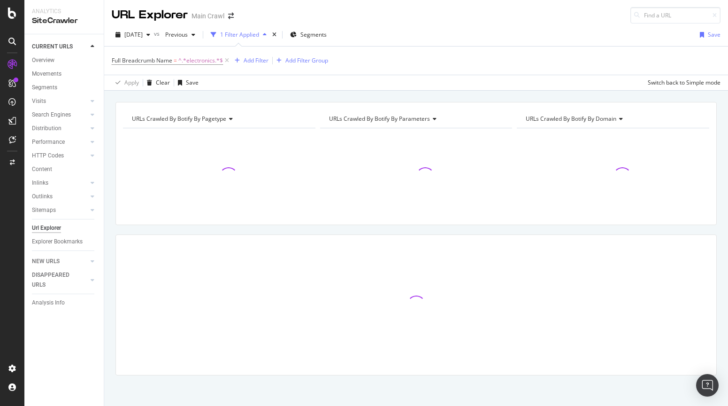
scroll to position [2, 0]
click at [479, 34] on div "[DATE] vs Previous 1 Filter Applied Segments Save" at bounding box center [416, 34] width 624 height 19
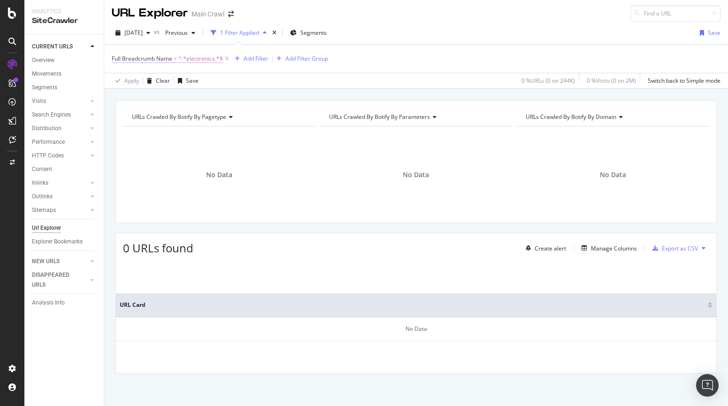
click at [203, 60] on span "^.*electronics.*$" at bounding box center [200, 58] width 45 height 13
click at [162, 112] on input "electronics" at bounding box center [164, 112] width 89 height 15
type input "electronic"
click at [215, 131] on div "Apply" at bounding box center [215, 133] width 15 height 8
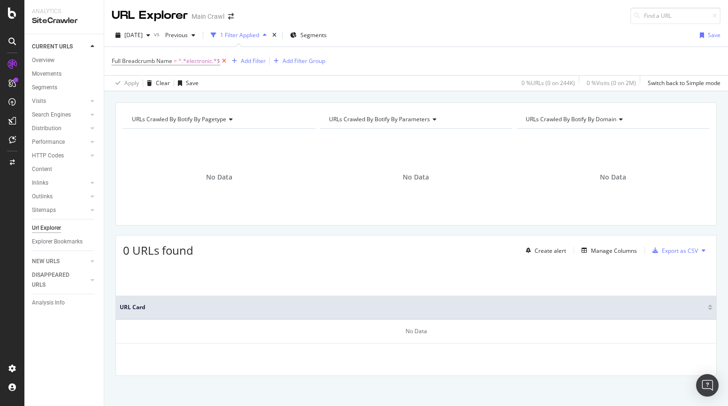
click at [224, 61] on icon at bounding box center [224, 60] width 8 height 9
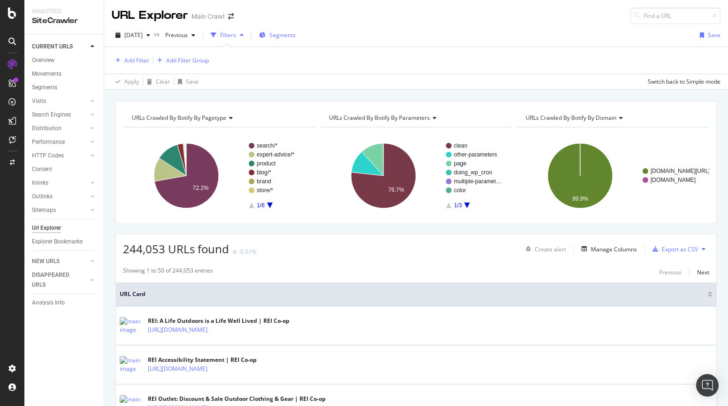
click at [288, 34] on span "Segments" at bounding box center [283, 35] width 26 height 8
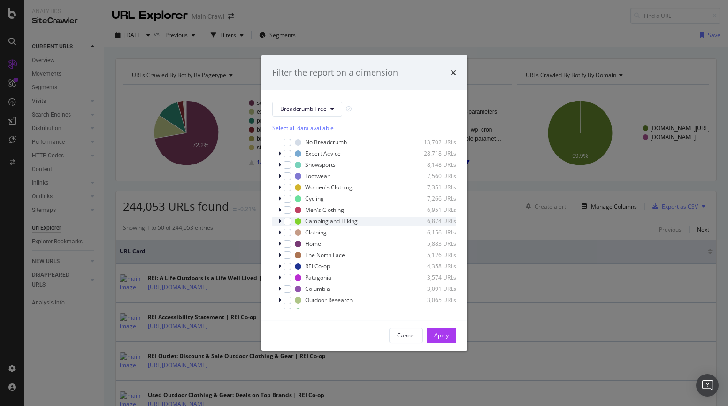
click at [280, 222] on icon "modal" at bounding box center [279, 221] width 3 height 6
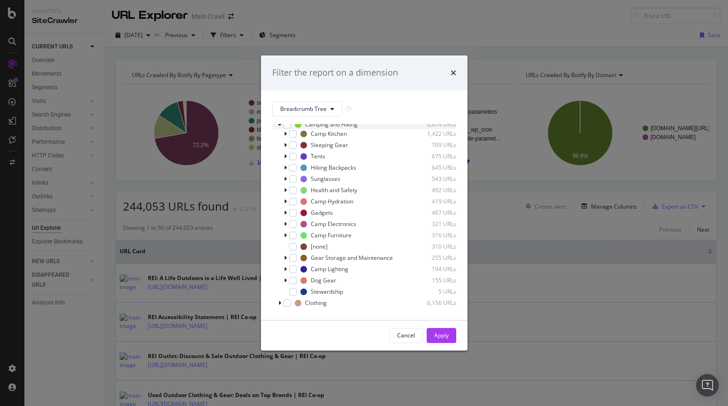
scroll to position [100, 0]
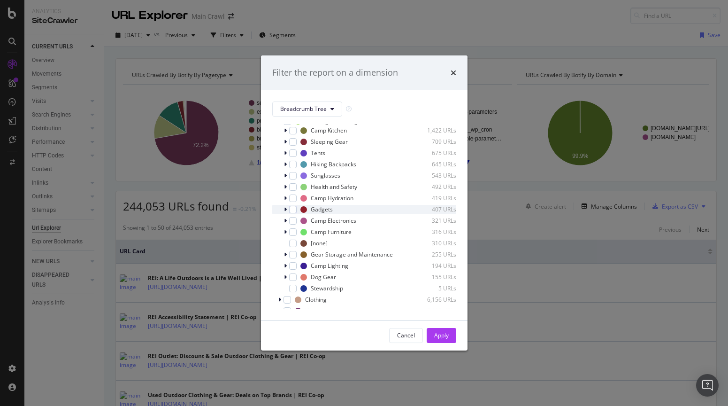
click at [286, 210] on icon "modal" at bounding box center [285, 210] width 3 height 6
click at [286, 210] on icon "modal" at bounding box center [286, 210] width 4 height 6
click at [298, 221] on div "Camp Electronics 321 URLs" at bounding box center [364, 220] width 184 height 9
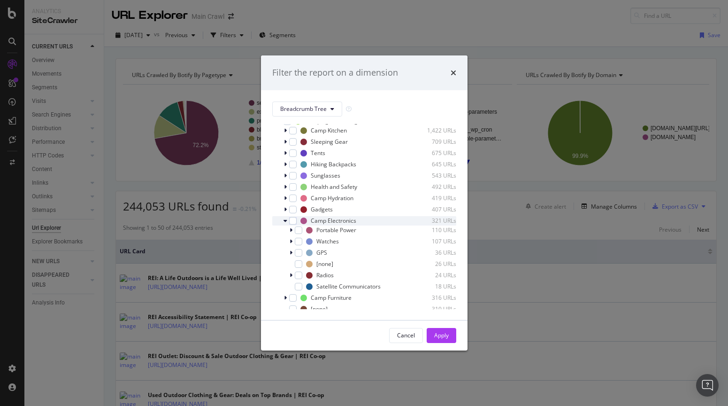
click at [286, 220] on icon "modal" at bounding box center [286, 221] width 4 height 6
click at [292, 220] on div "modal" at bounding box center [293, 221] width 8 height 8
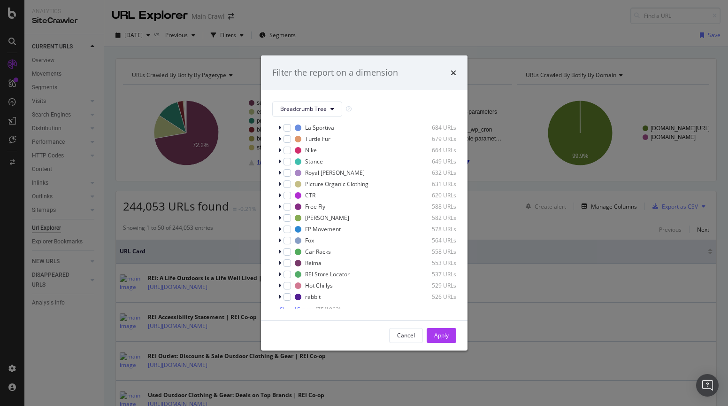
scroll to position [851, 0]
click at [285, 307] on span "Show 15 more" at bounding box center [297, 305] width 35 height 8
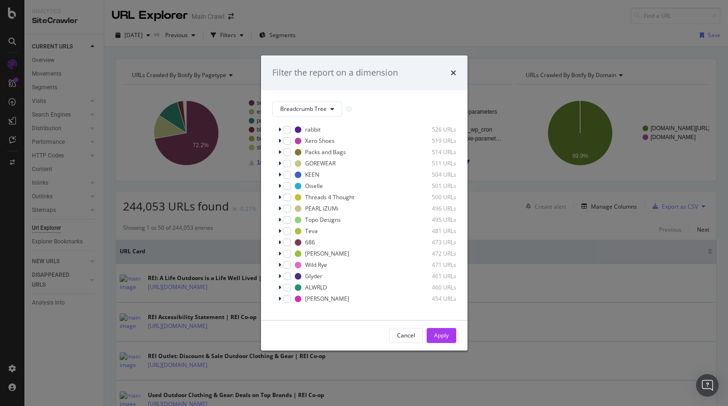
scroll to position [1020, 0]
click at [302, 302] on span "Show 15 more" at bounding box center [297, 305] width 35 height 8
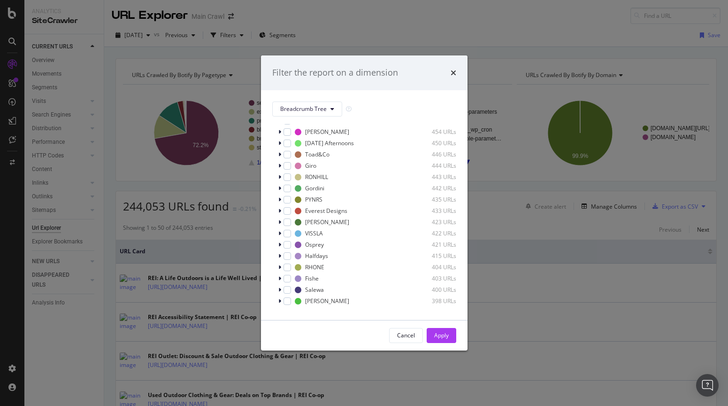
scroll to position [1189, 0]
click at [310, 302] on span "Show 15 more" at bounding box center [297, 305] width 35 height 8
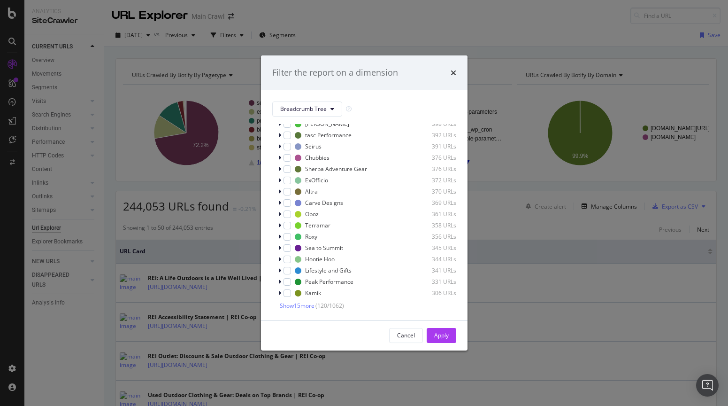
scroll to position [1358, 0]
click at [306, 306] on span "Show 15 more" at bounding box center [297, 305] width 35 height 8
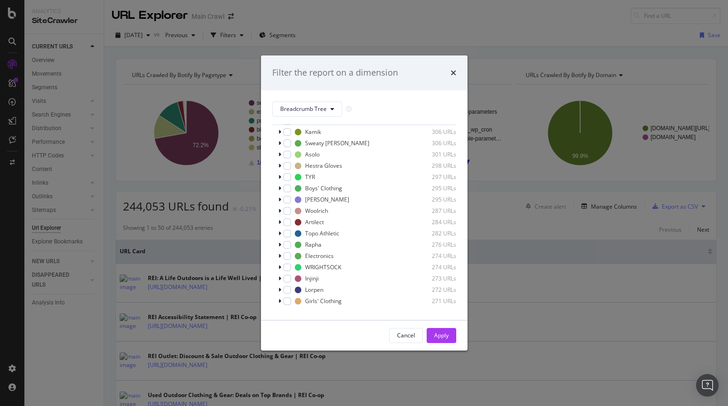
scroll to position [1527, 0]
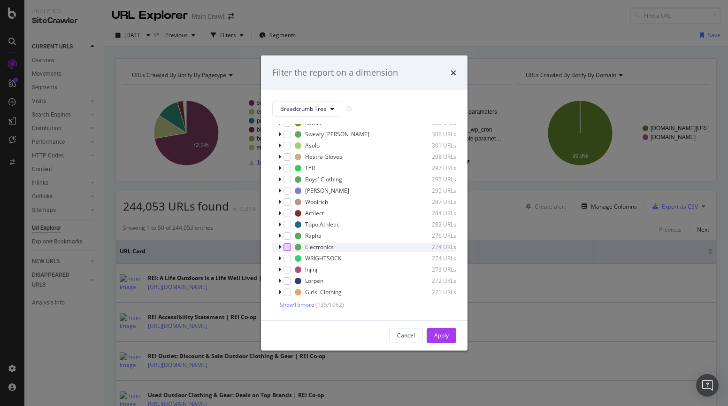
click at [286, 246] on div "modal" at bounding box center [288, 247] width 8 height 8
click at [280, 247] on icon "modal" at bounding box center [279, 247] width 3 height 6
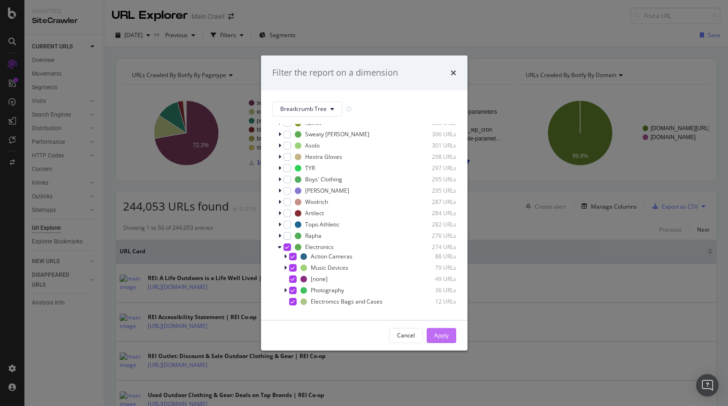
click at [449, 337] on button "Apply" at bounding box center [442, 335] width 30 height 15
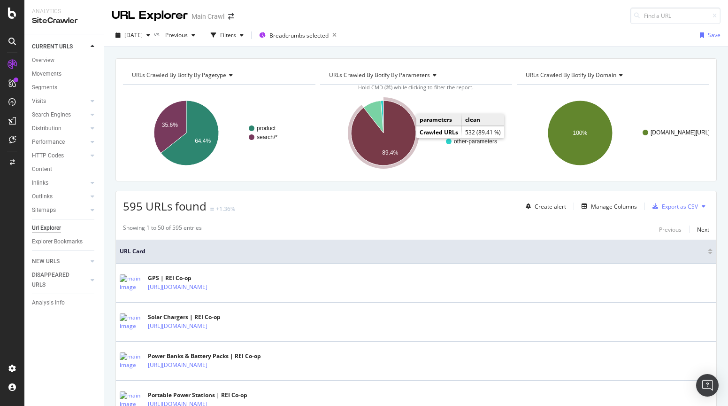
click at [393, 136] on icon "A chart." at bounding box center [383, 132] width 65 height 65
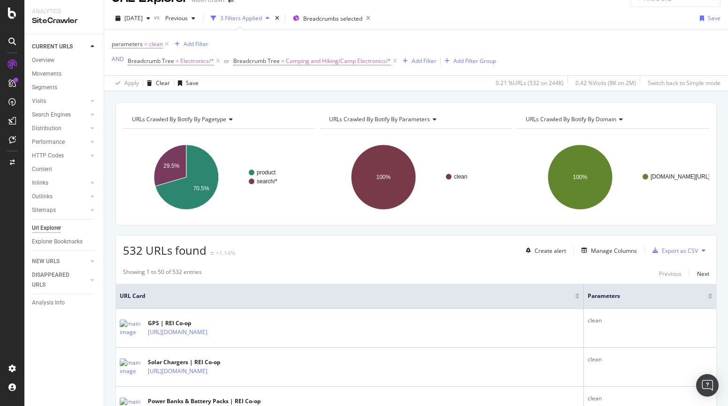
scroll to position [20, 0]
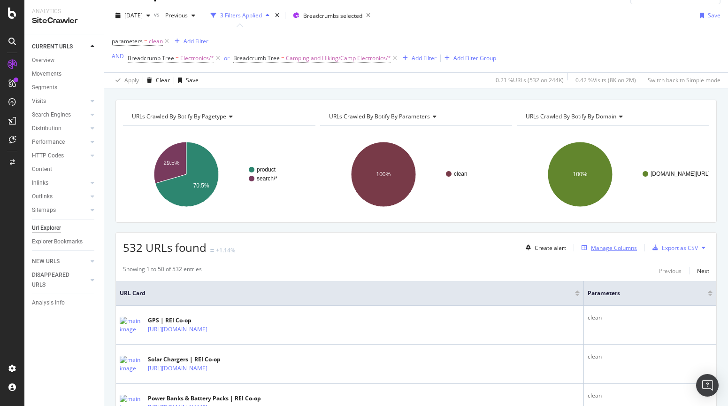
click at [610, 249] on div "Manage Columns" at bounding box center [614, 248] width 46 height 8
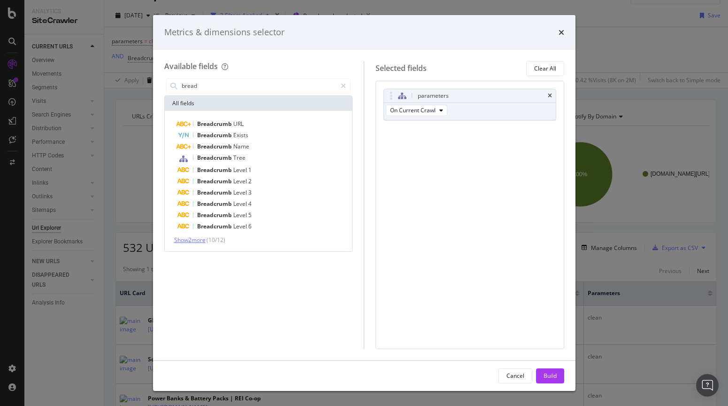
type input "bread"
click at [201, 241] on span "Show 2 more" at bounding box center [189, 240] width 31 height 8
click at [265, 248] on div "Full Breadcrumb Name" at bounding box center [264, 248] width 173 height 11
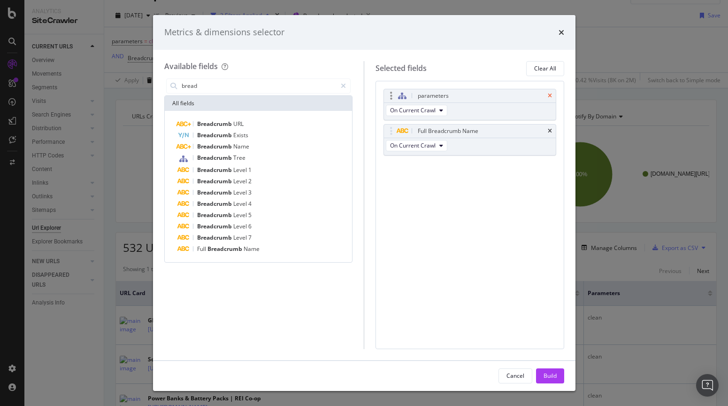
click at [548, 93] on icon "times" at bounding box center [550, 96] width 4 height 6
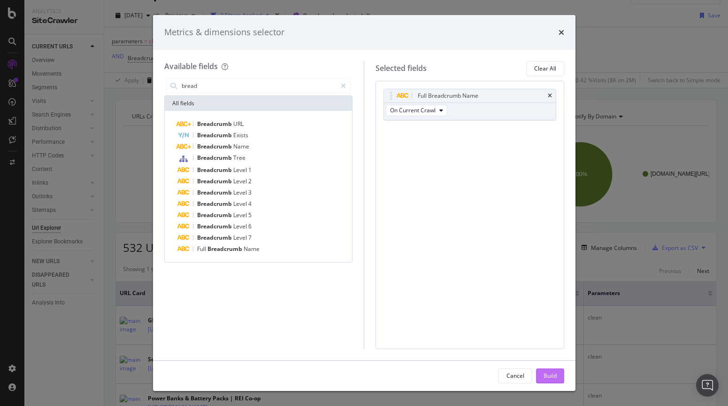
click at [549, 372] on div "Build" at bounding box center [550, 375] width 13 height 8
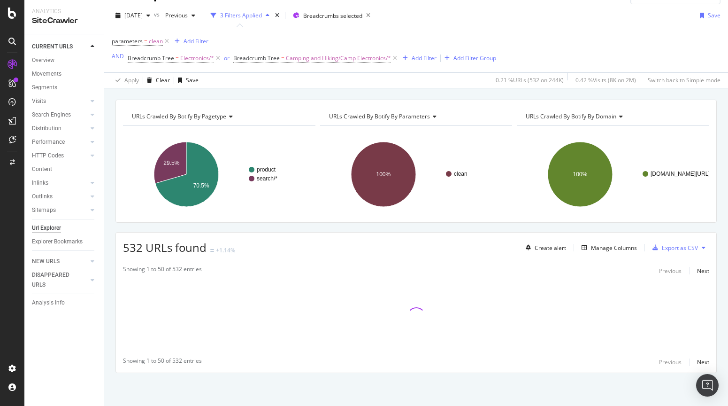
click at [561, 113] on span "URLs Crawled By Botify By domain" at bounding box center [571, 116] width 91 height 8
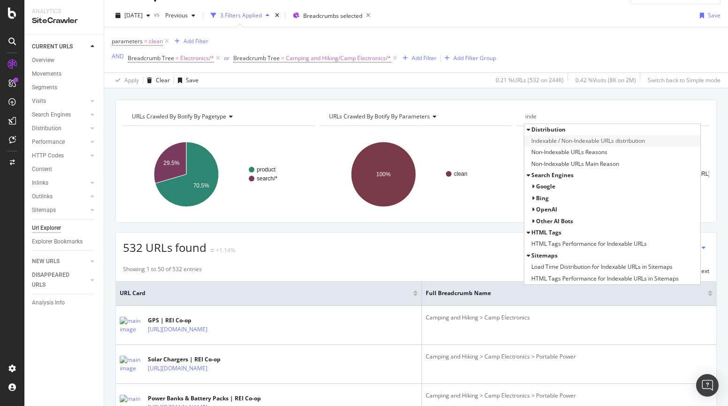
type input "inde"
click at [614, 141] on span "Indexable / Non-Indexable URLs distribution" at bounding box center [589, 140] width 114 height 9
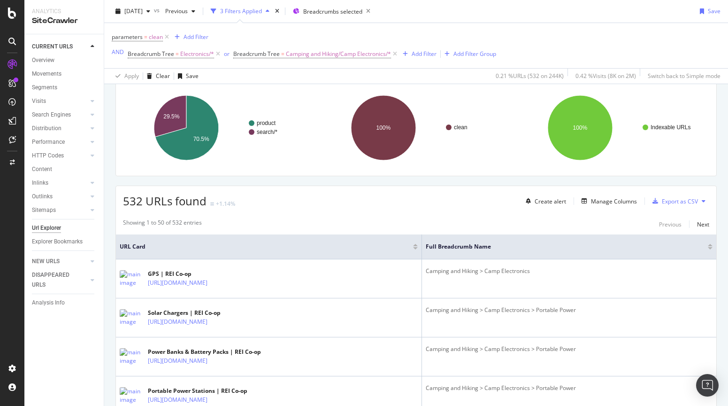
scroll to position [67, 0]
click at [670, 203] on div "Export as CSV" at bounding box center [680, 200] width 36 height 8
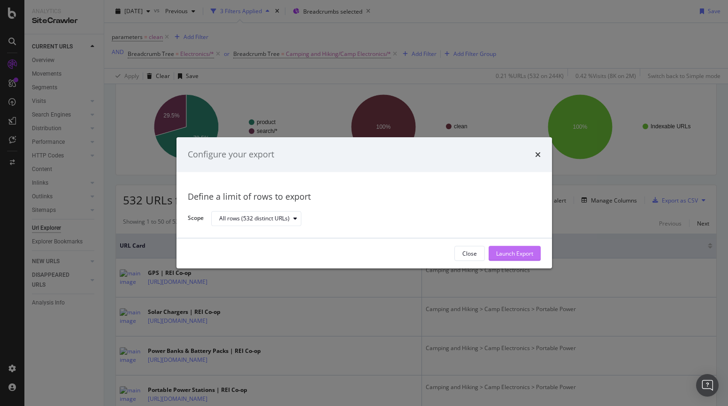
click at [507, 250] on div "Launch Export" at bounding box center [514, 253] width 37 height 8
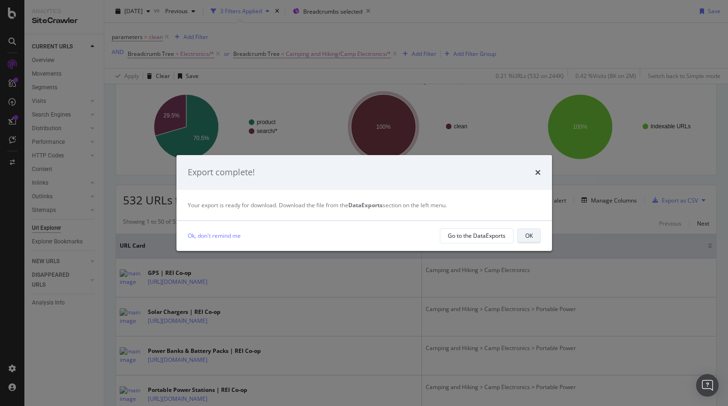
click at [526, 235] on div "OK" at bounding box center [529, 235] width 8 height 8
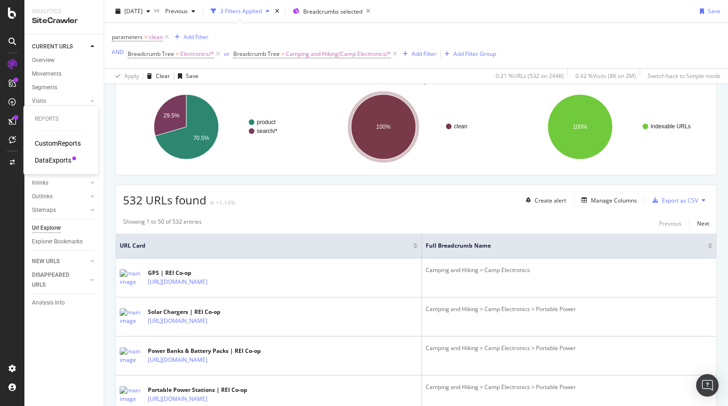
click at [62, 160] on div "DataExports" at bounding box center [53, 159] width 37 height 9
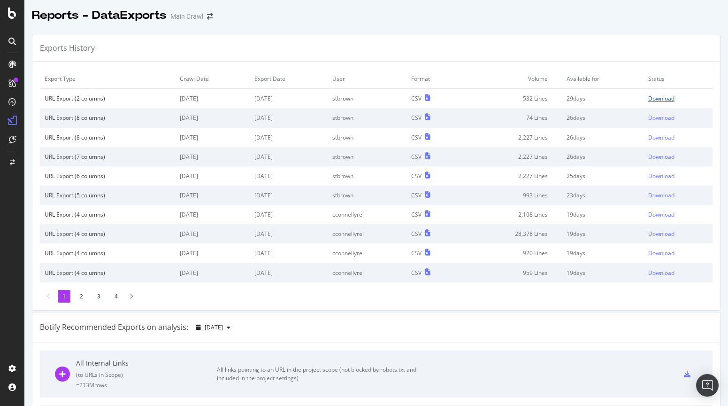
click at [669, 98] on div "Download" at bounding box center [661, 98] width 26 height 8
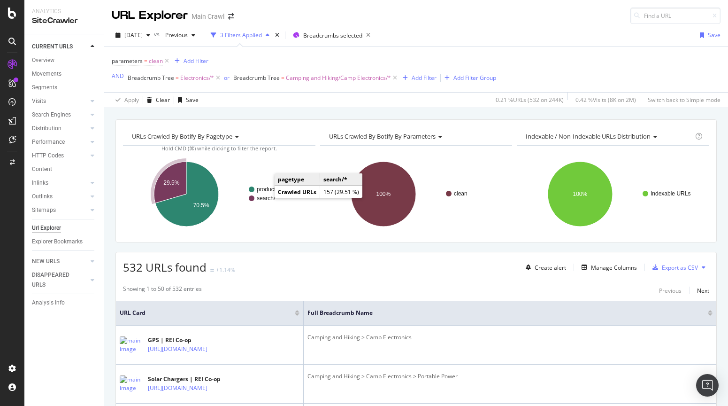
click at [264, 199] on text "search/*" at bounding box center [267, 198] width 21 height 7
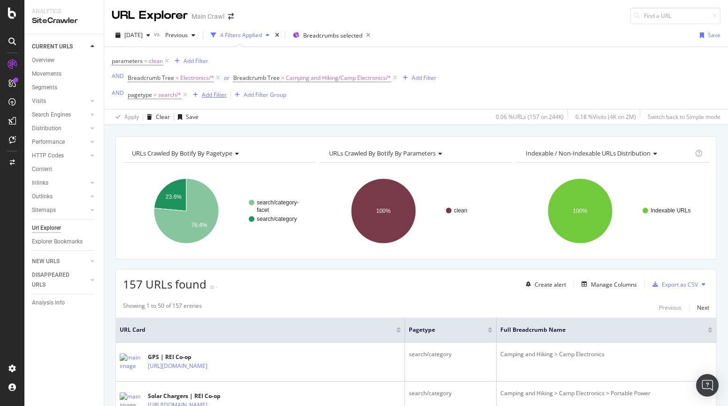
click at [208, 95] on div "Add Filter" at bounding box center [214, 95] width 25 height 8
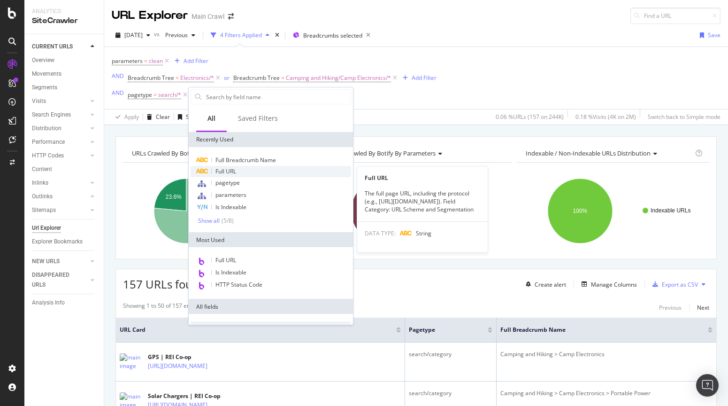
click at [233, 173] on span "Full URL" at bounding box center [226, 171] width 21 height 8
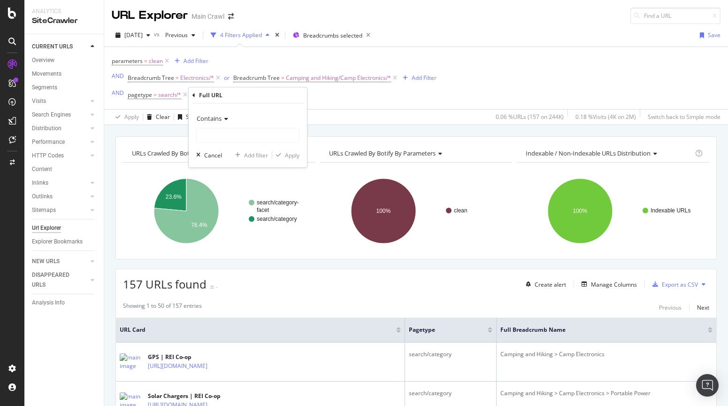
click at [205, 117] on span "Contains" at bounding box center [209, 118] width 25 height 8
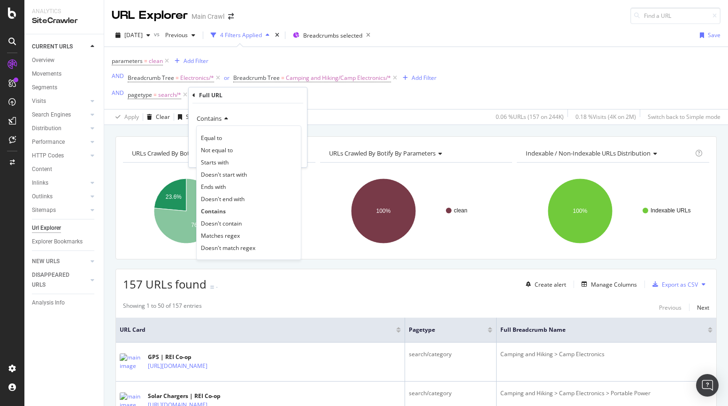
click at [225, 219] on span "Doesn't contain" at bounding box center [221, 223] width 41 height 8
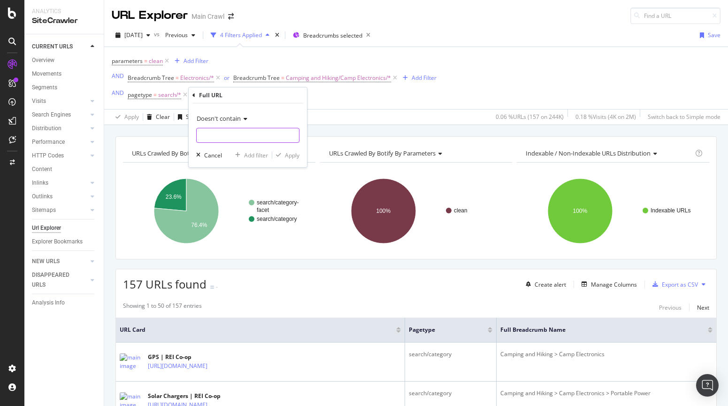
click at [211, 136] on input "text" at bounding box center [248, 135] width 102 height 15
type input "/f/"
click at [283, 158] on div "Apply" at bounding box center [285, 155] width 27 height 8
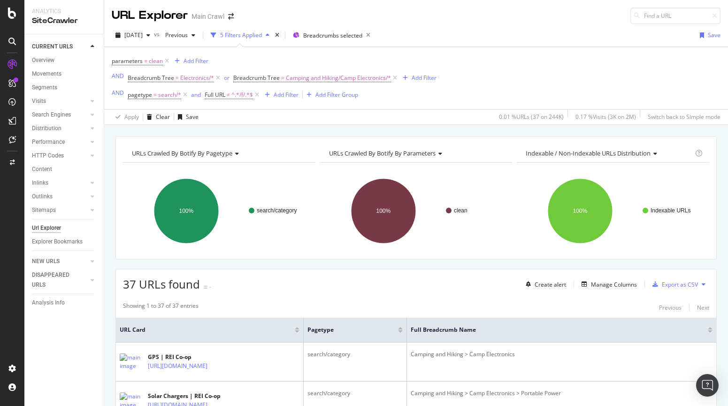
click at [527, 84] on div "parameters = clean Add Filter AND Breadcrumb Tree = Electronics/* or Breadcrumb…" at bounding box center [416, 78] width 609 height 62
click at [349, 38] on span "Breadcrumbs selected" at bounding box center [332, 35] width 59 height 8
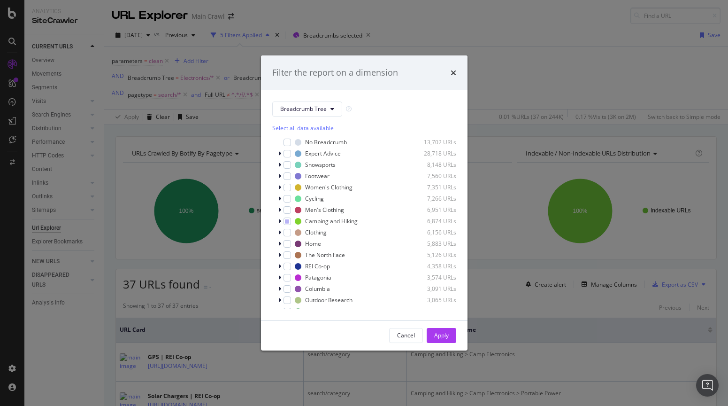
click at [503, 61] on div "Filter the report on a dimension Breadcrumb Tree Select all data available No B…" at bounding box center [364, 203] width 728 height 406
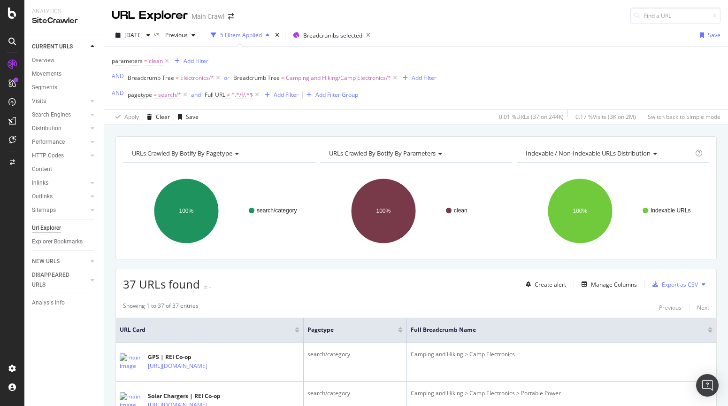
drag, startPoint x: 216, startPoint y: 77, endPoint x: 446, endPoint y: 61, distance: 229.8
click at [216, 77] on icon at bounding box center [218, 77] width 8 height 9
click at [279, 283] on div "18 URLs found - Create alert Manage Columns Export as CSV" at bounding box center [416, 280] width 601 height 23
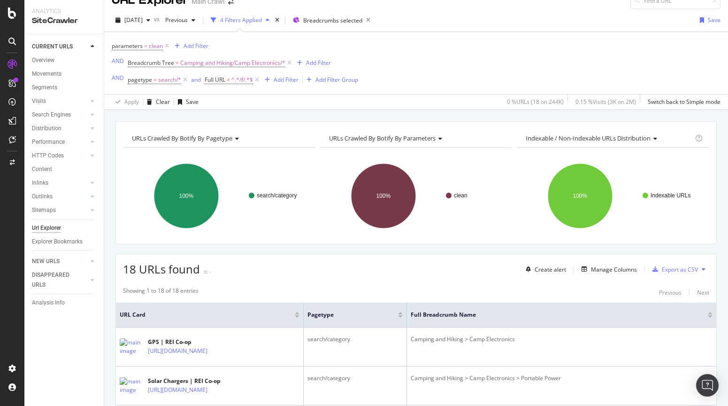
scroll to position [8, 0]
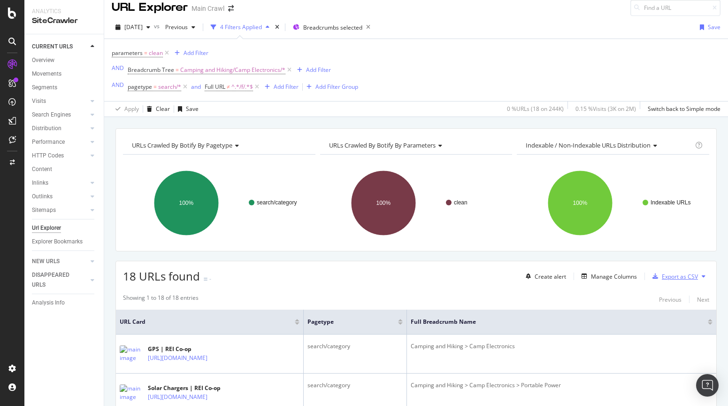
click at [678, 276] on div "Export as CSV" at bounding box center [680, 276] width 36 height 8
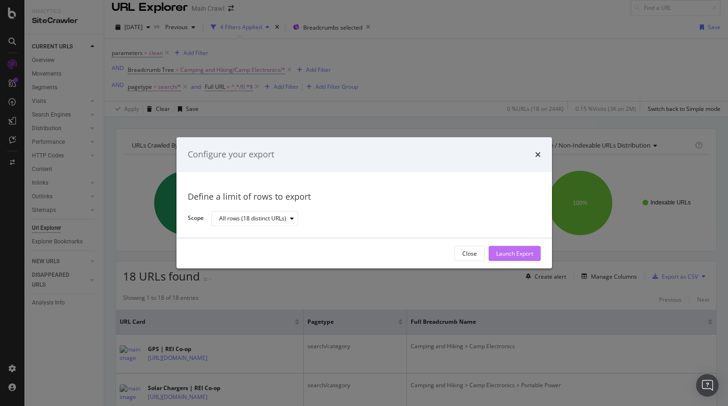
click at [523, 256] on div "Launch Export" at bounding box center [514, 253] width 37 height 8
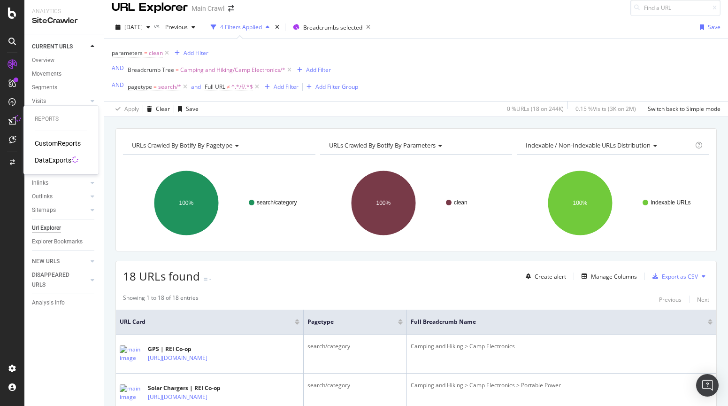
click at [59, 159] on div "DataExports" at bounding box center [53, 159] width 37 height 9
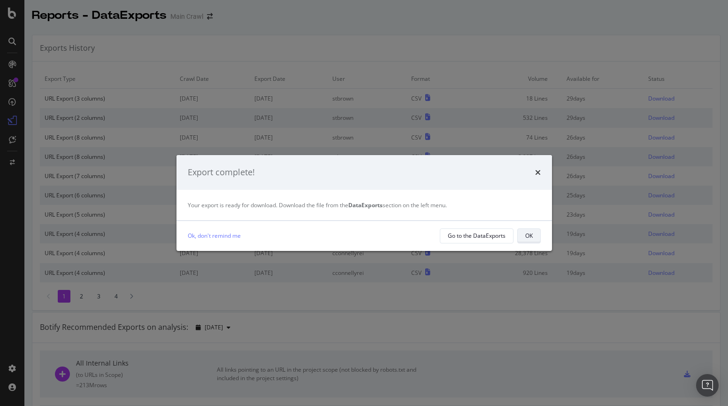
click at [529, 234] on div "OK" at bounding box center [529, 235] width 8 height 8
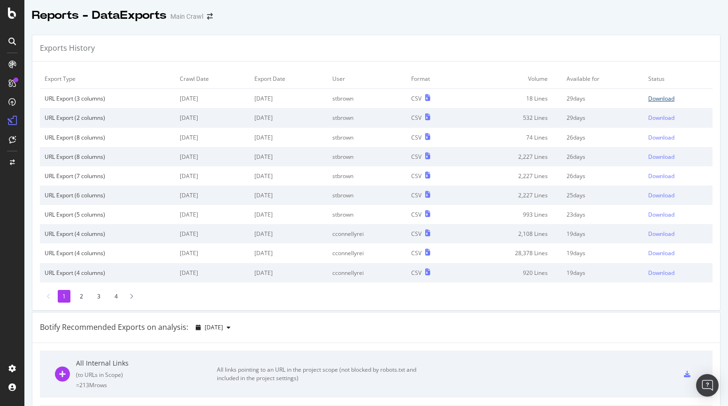
click at [671, 100] on div "Download" at bounding box center [661, 98] width 26 height 8
